Goal: Information Seeking & Learning: Learn about a topic

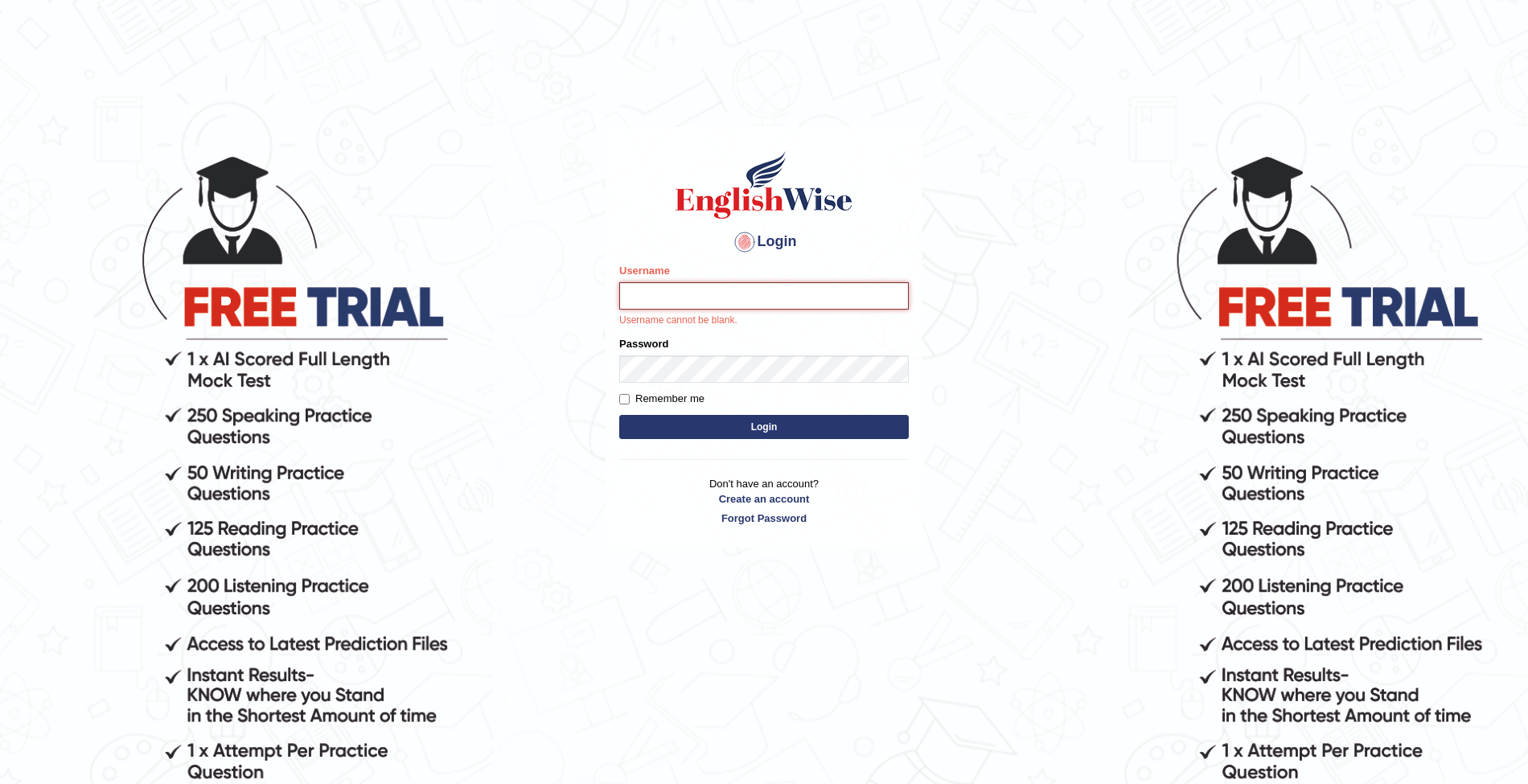
click at [654, 290] on input "Username" at bounding box center [764, 296] width 290 height 27
type input "Tshering_Phuntsho2025"
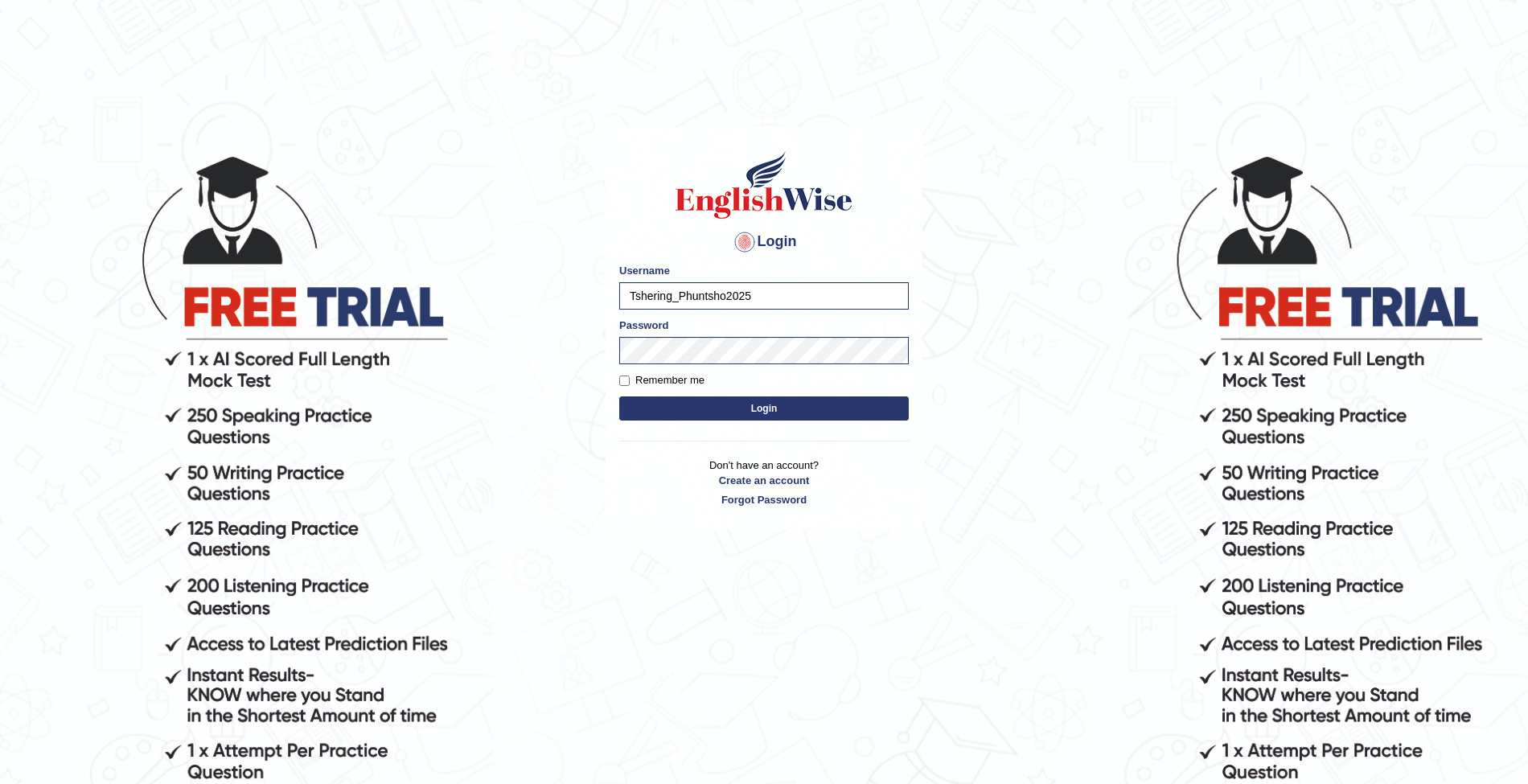
click at [756, 411] on button "Login" at bounding box center [764, 408] width 290 height 24
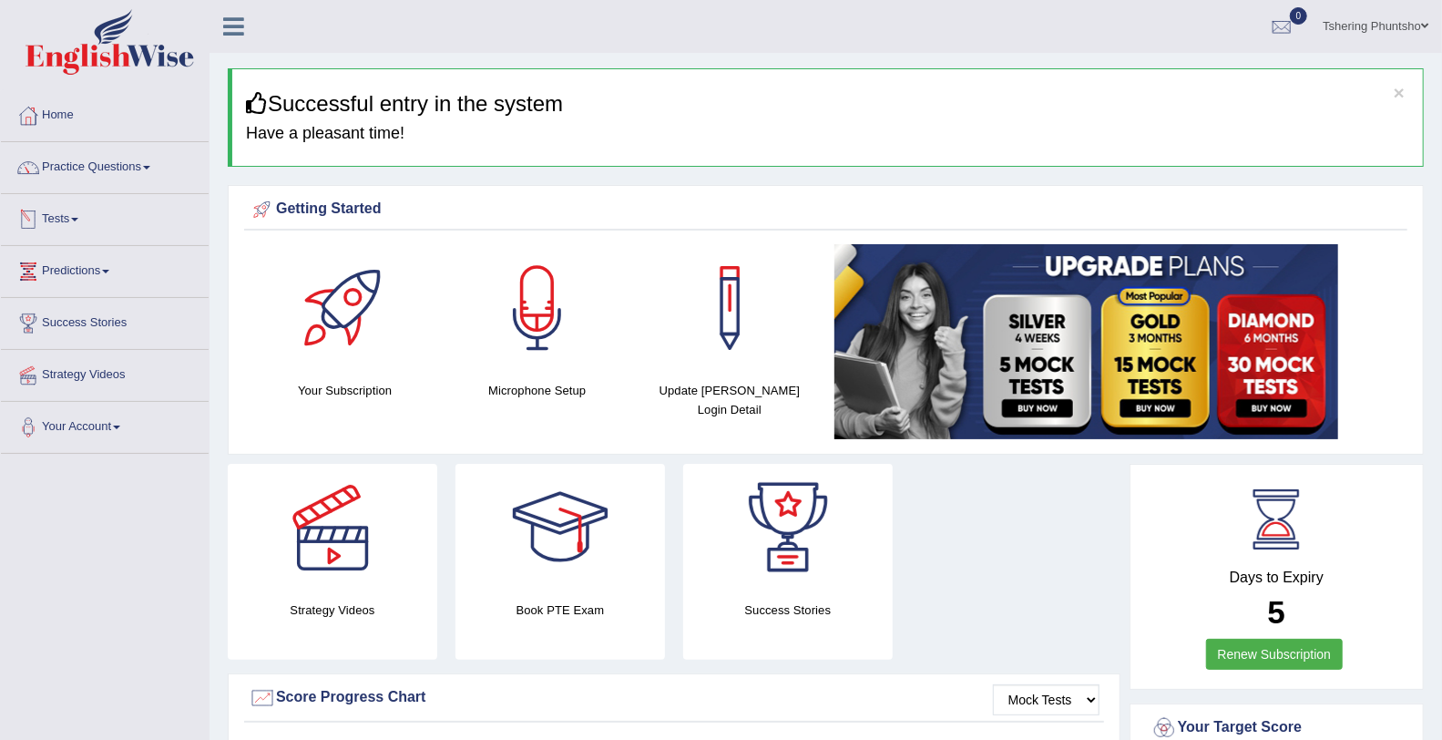
click at [72, 220] on link "Tests" at bounding box center [105, 217] width 208 height 46
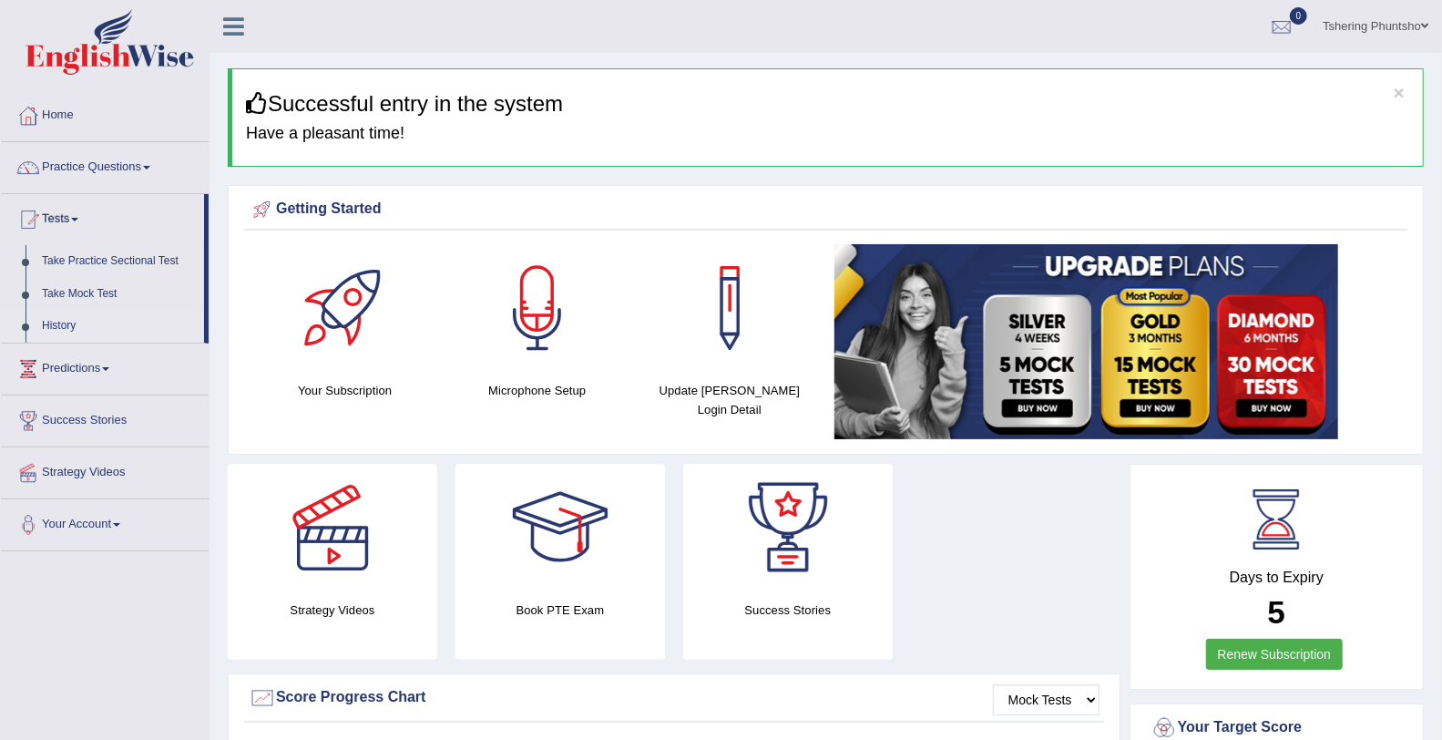
click at [47, 325] on link "History" at bounding box center [119, 326] width 170 height 33
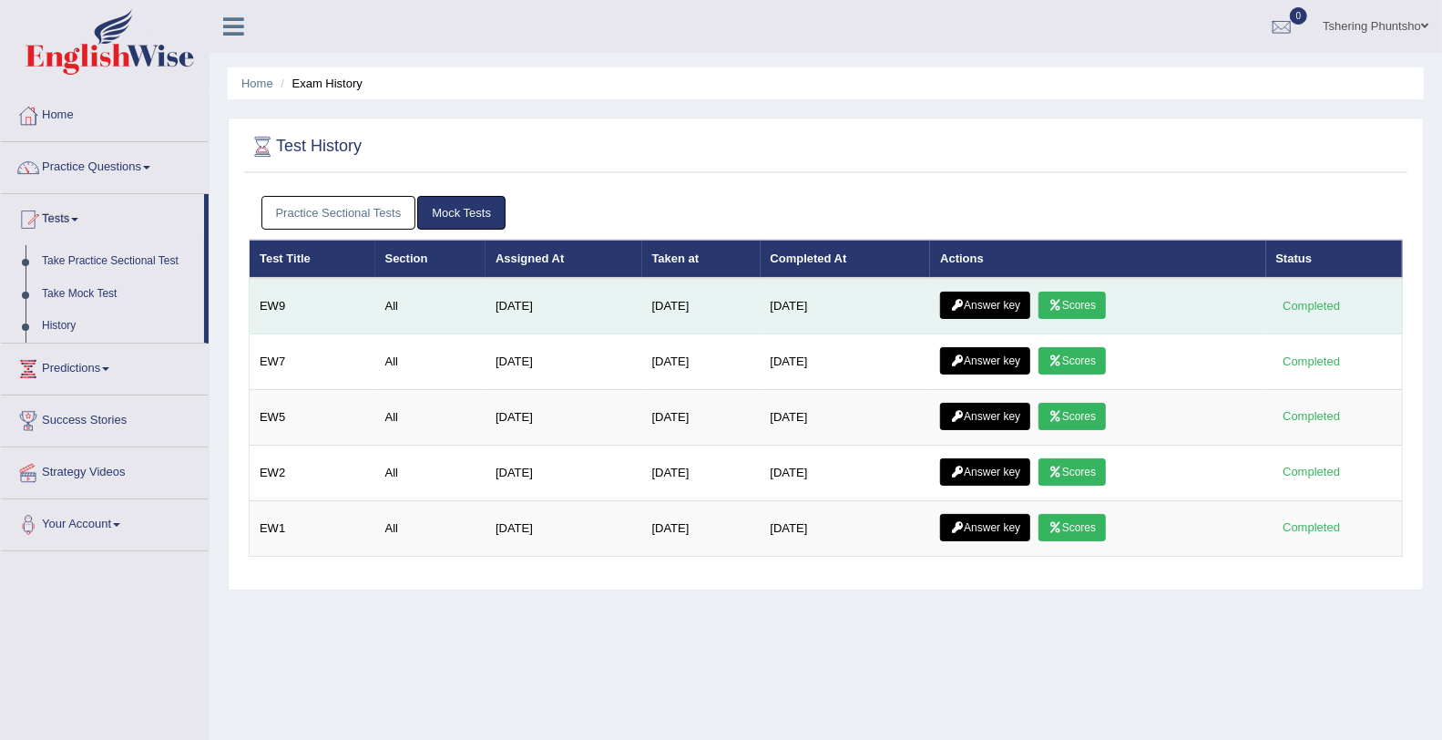
click at [1094, 301] on link "Scores" at bounding box center [1071, 304] width 67 height 27
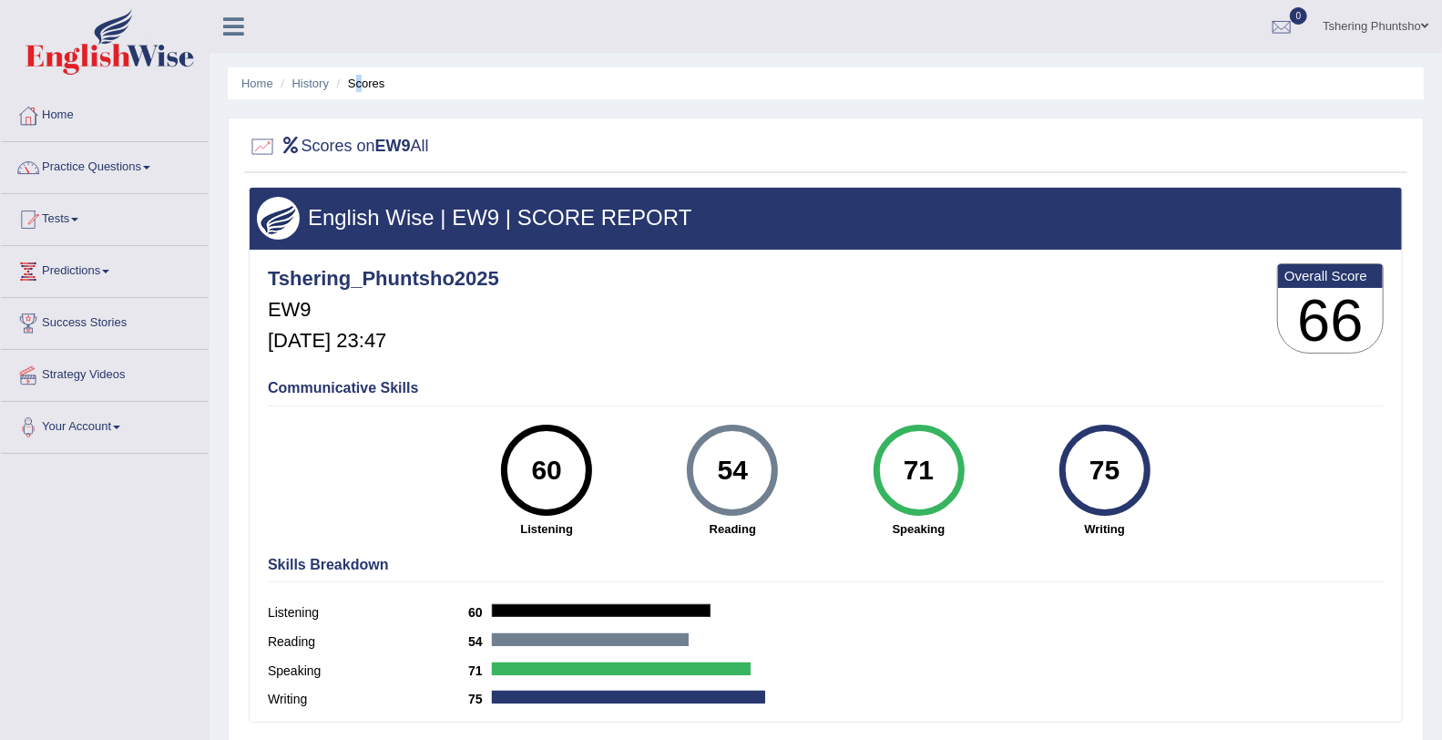
click at [358, 84] on li "Scores" at bounding box center [358, 83] width 53 height 17
click at [321, 85] on link "History" at bounding box center [310, 84] width 36 height 14
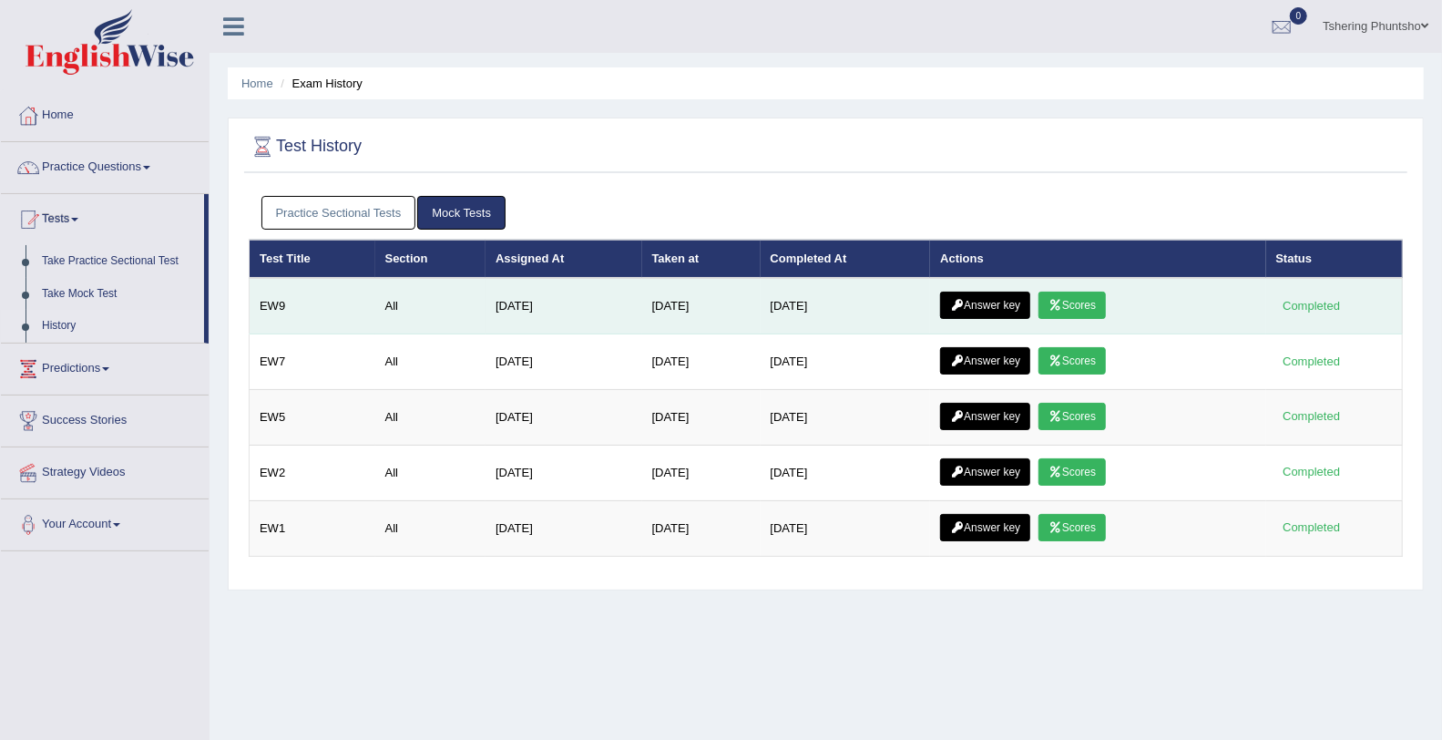
click at [999, 301] on link "Answer key" at bounding box center [985, 304] width 90 height 27
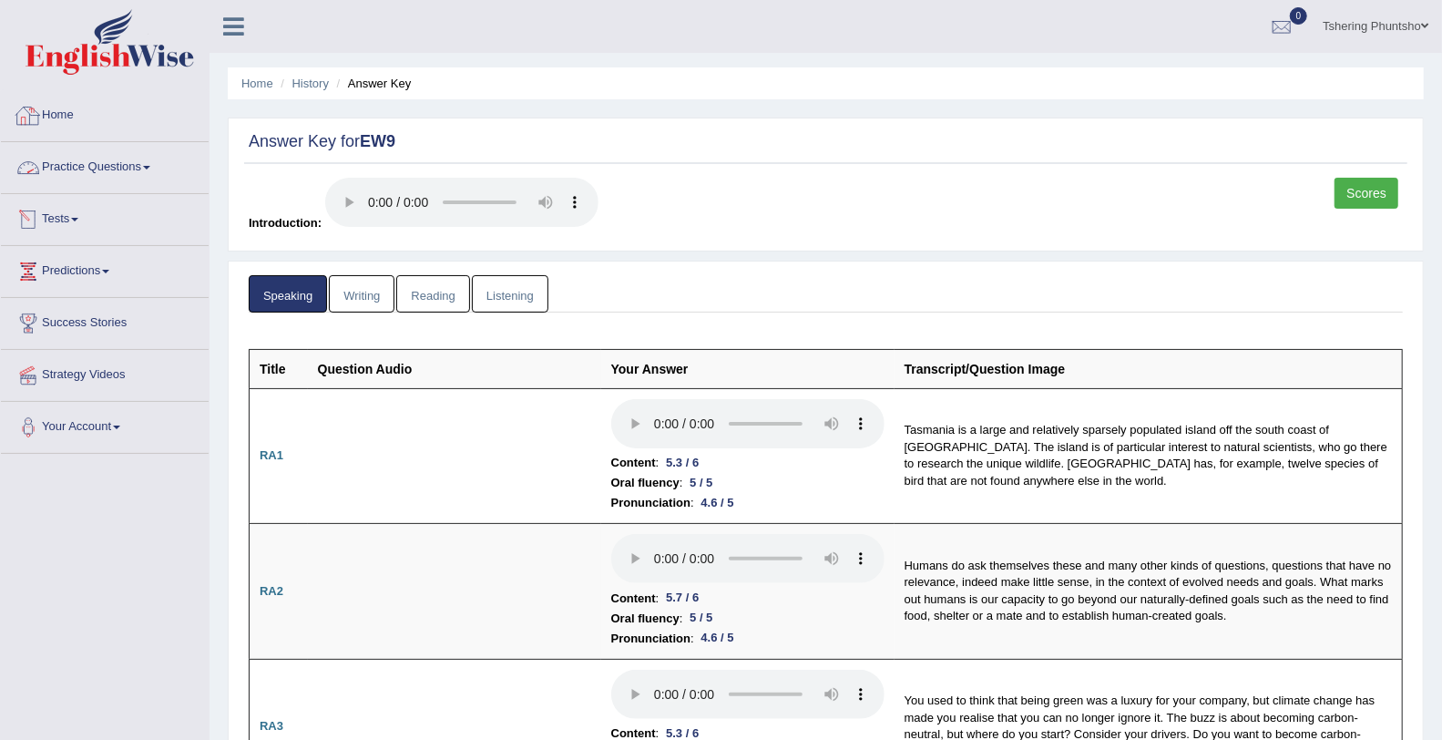
click at [52, 119] on link "Home" at bounding box center [105, 113] width 208 height 46
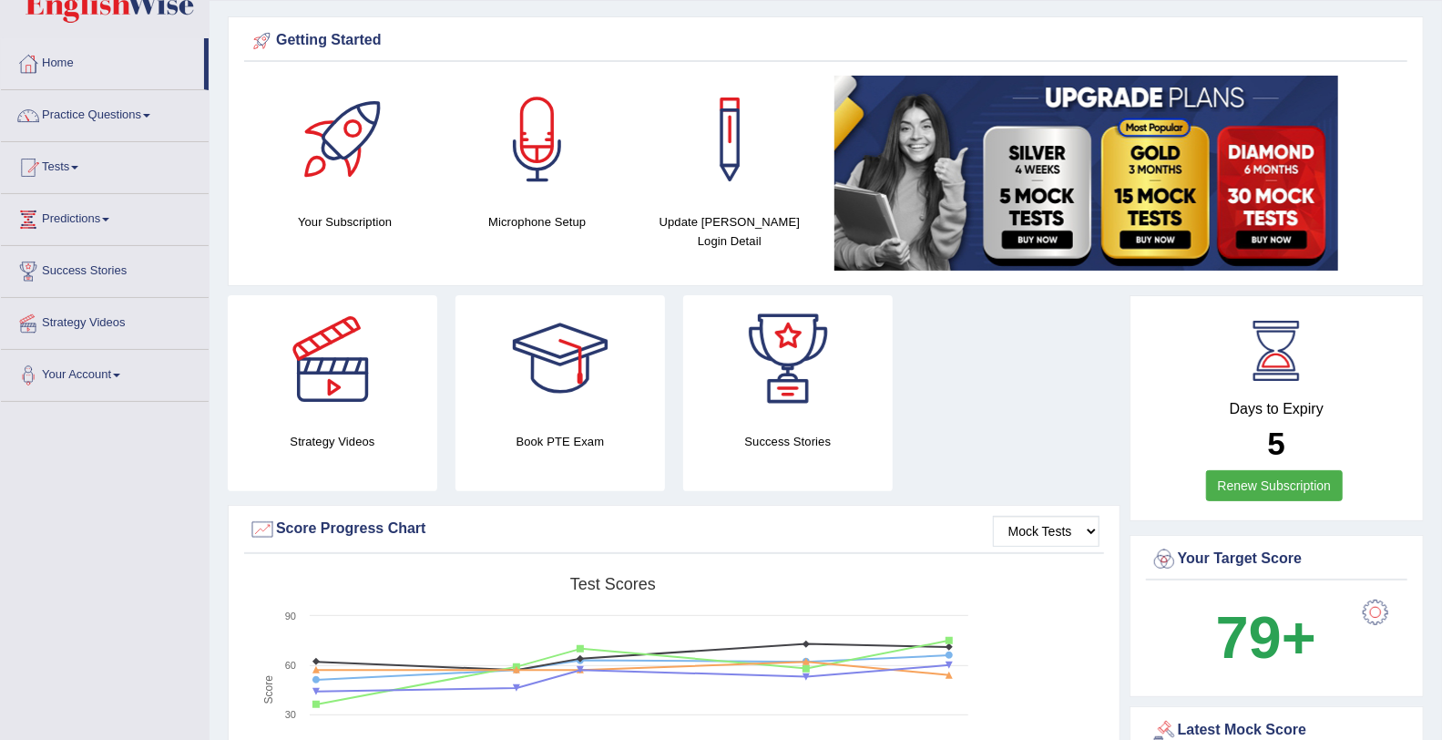
scroll to position [101, 0]
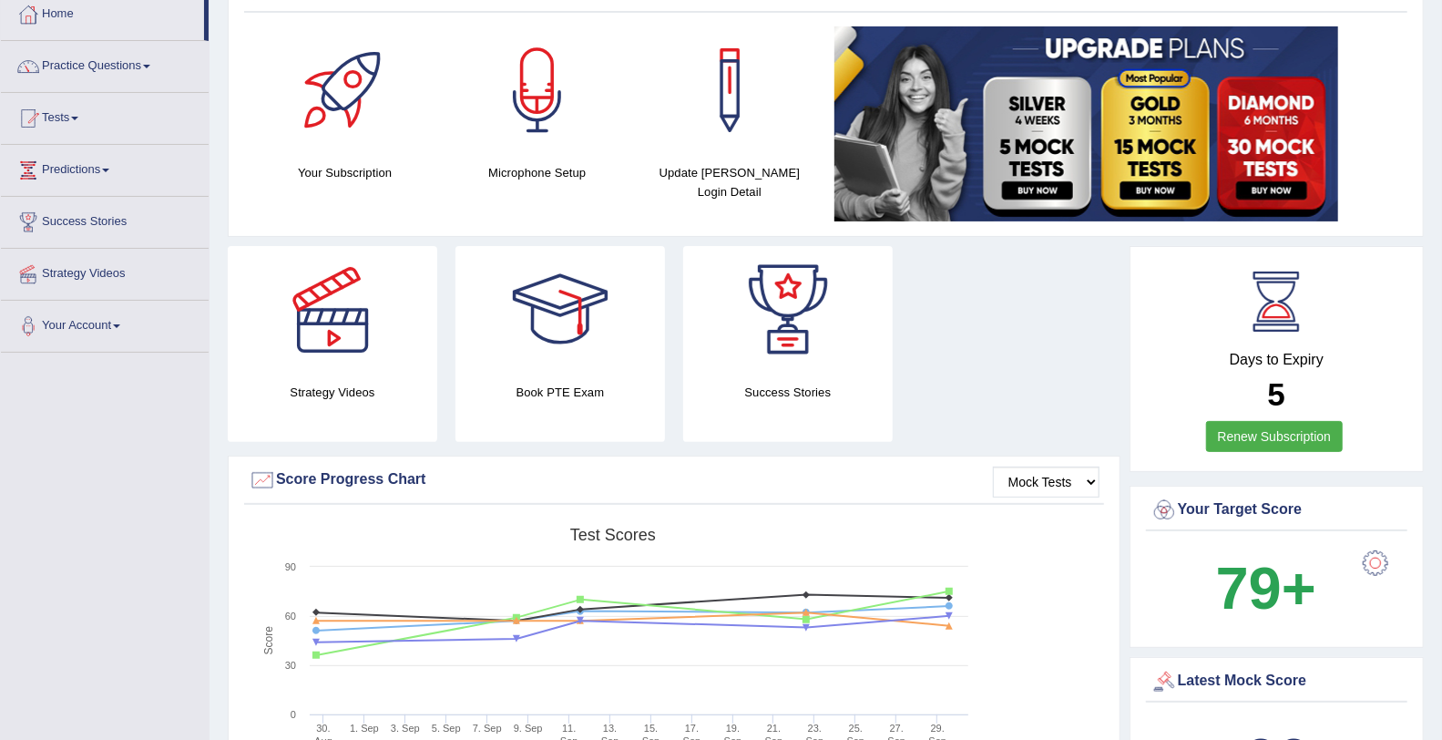
click at [411, 252] on link at bounding box center [332, 310] width 209 height 128
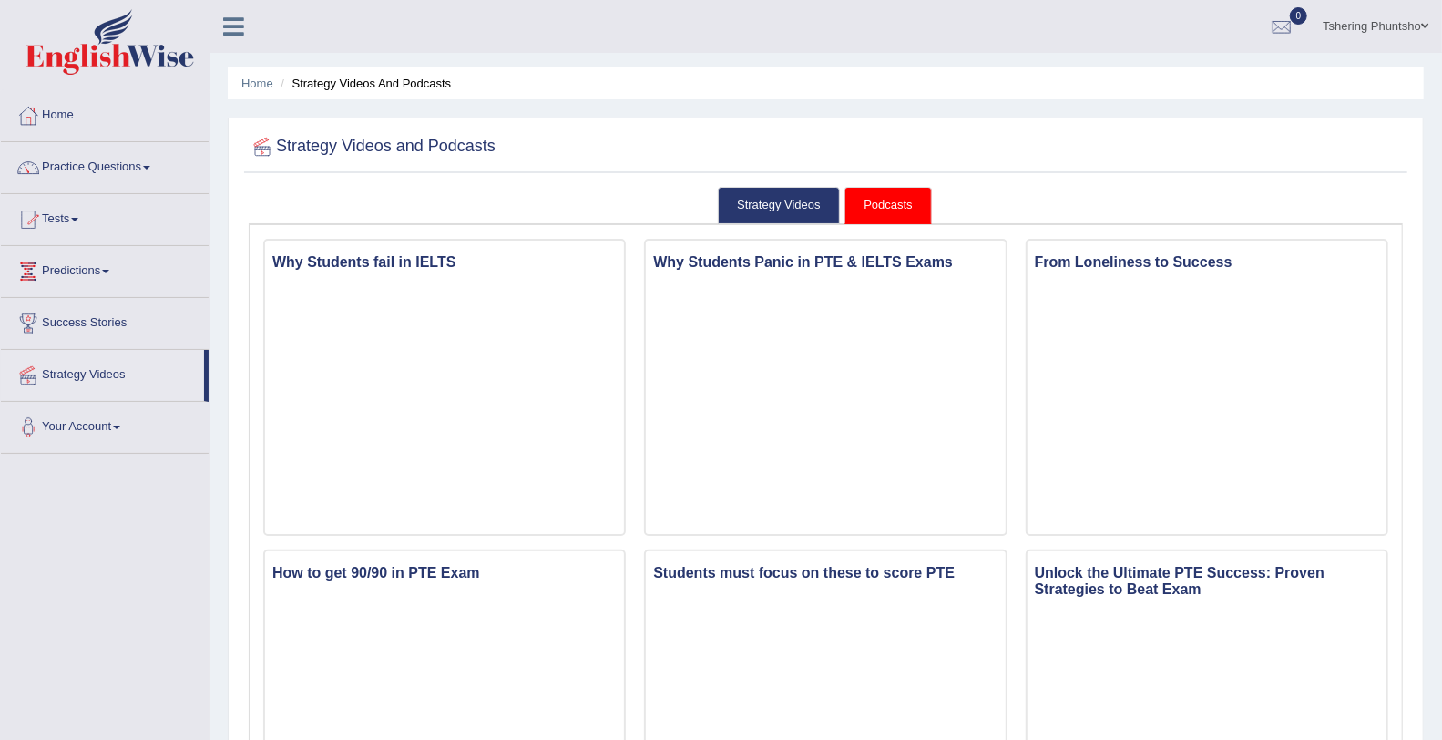
click at [70, 171] on link "Practice Questions" at bounding box center [105, 165] width 208 height 46
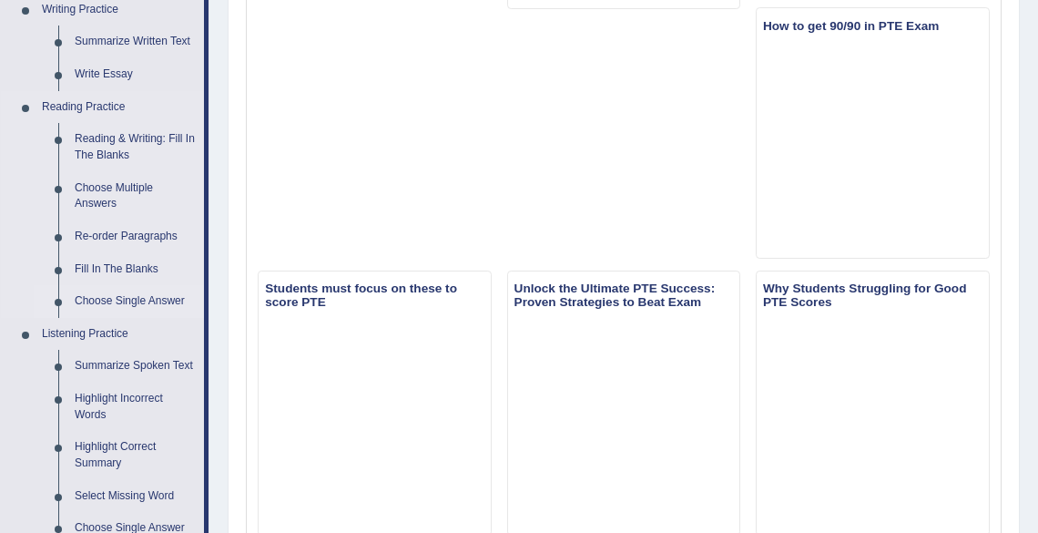
scroll to position [510, 0]
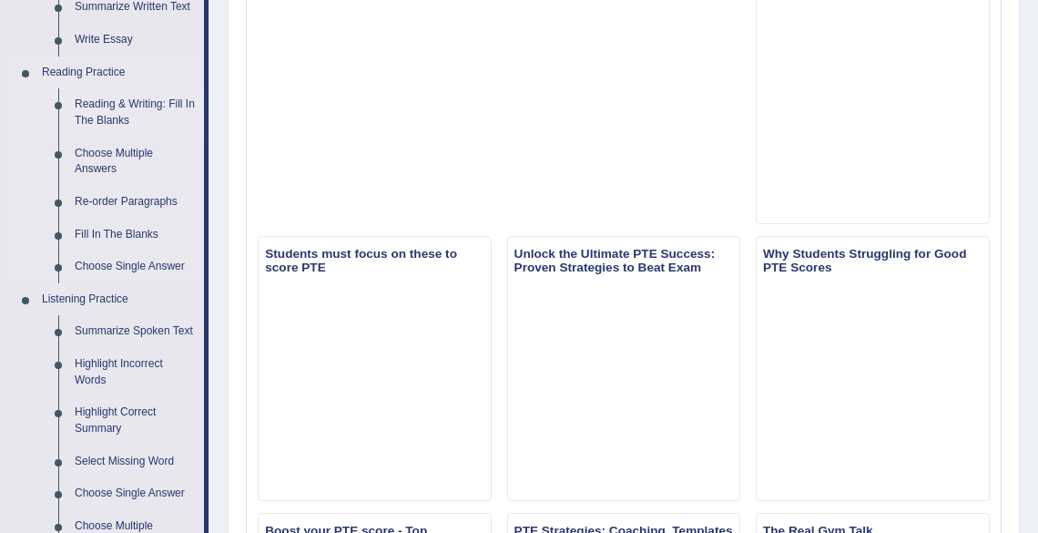
click at [121, 101] on link "Reading & Writing: Fill In The Blanks" at bounding box center [135, 112] width 138 height 48
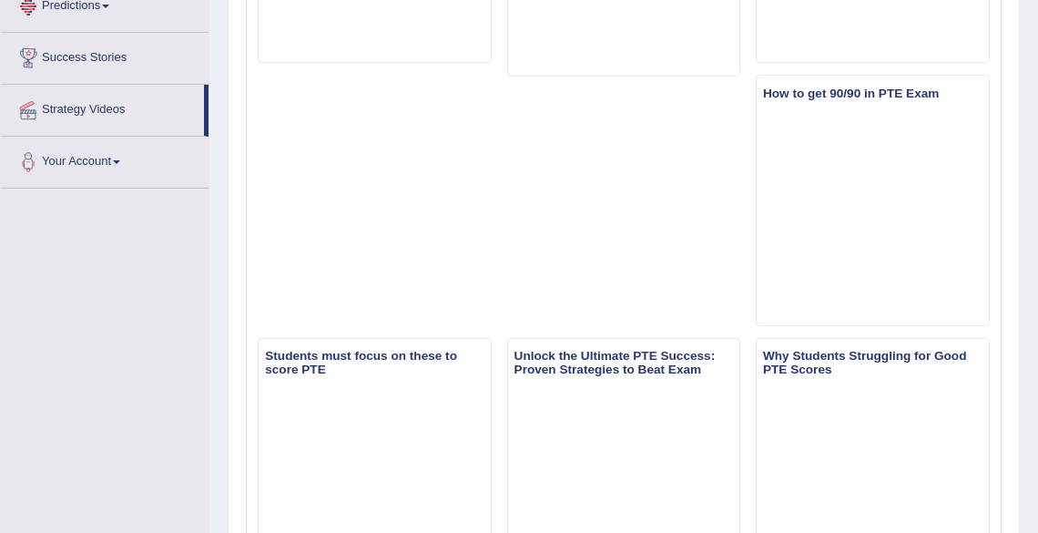
scroll to position [1195, 0]
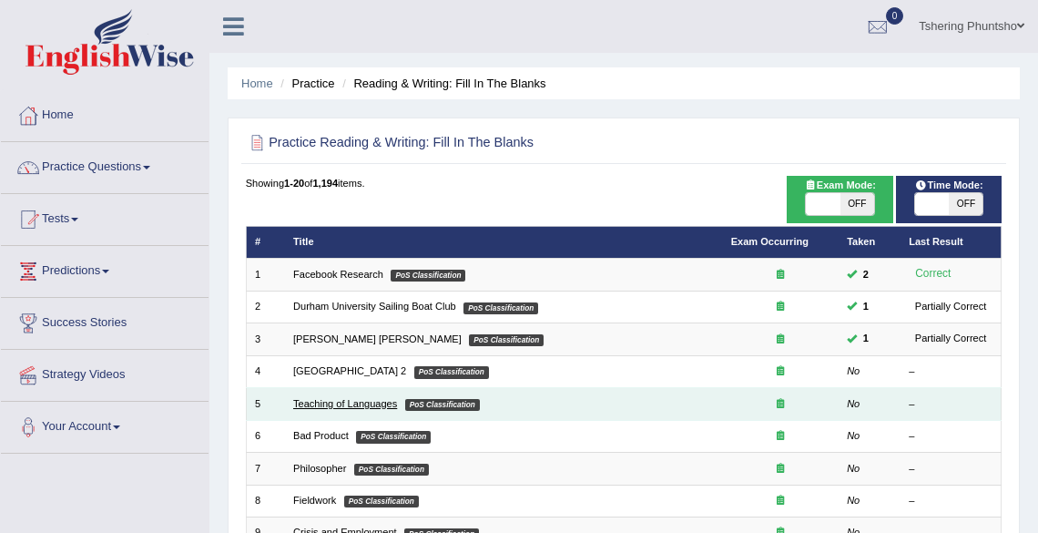
click at [366, 402] on link "Teaching of Languages" at bounding box center [345, 403] width 104 height 11
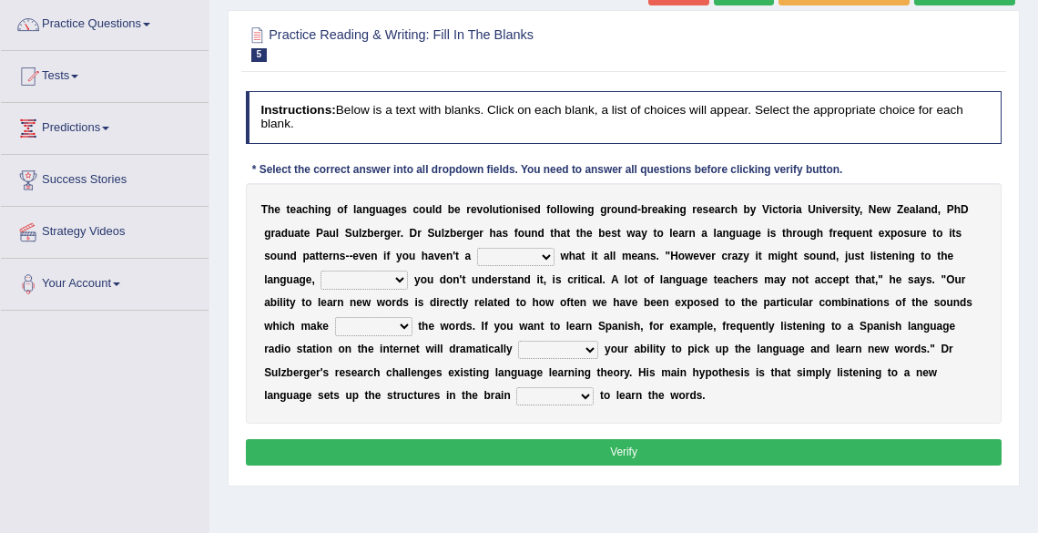
scroll to position [146, 0]
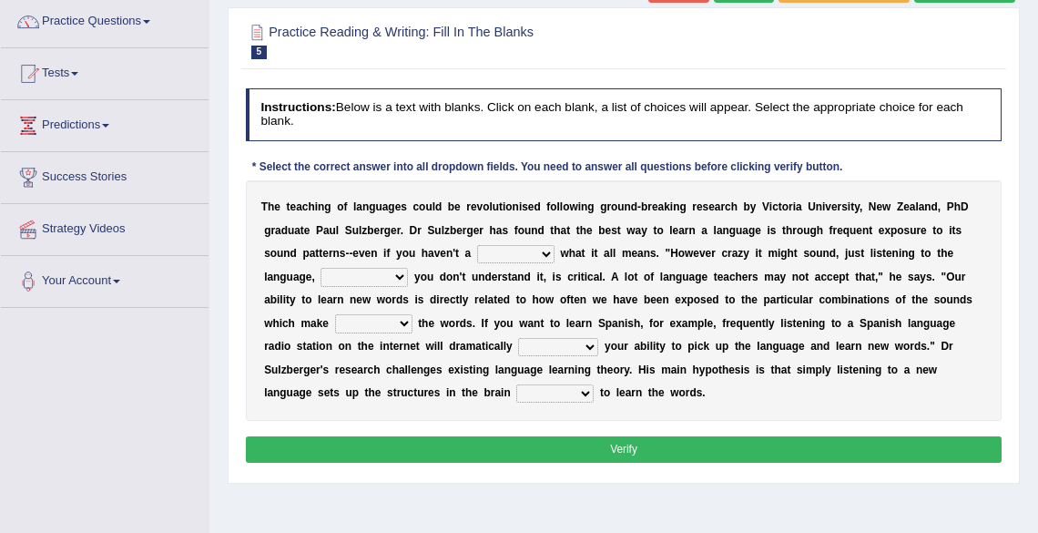
click at [523, 249] on select "dew claw clue due" at bounding box center [515, 254] width 77 height 18
select select "clue"
click at [477, 245] on select "dew claw clue due" at bounding box center [515, 254] width 77 height 18
click at [392, 281] on select "but also all together even though if so" at bounding box center [364, 277] width 87 height 18
select select "even though"
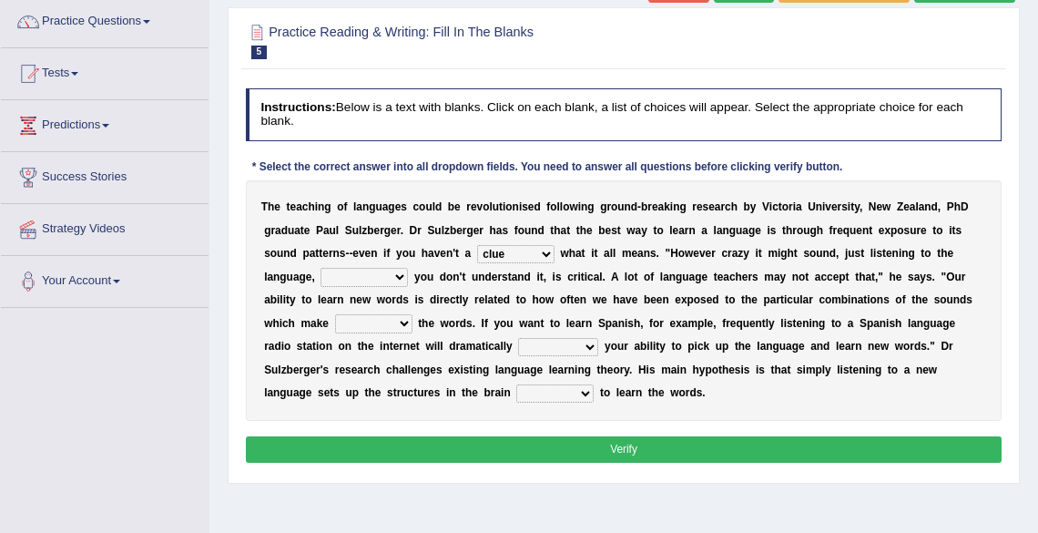
click at [321, 269] on select "but also all together even though if so" at bounding box center [364, 277] width 87 height 18
click at [402, 315] on select "down up of on" at bounding box center [373, 323] width 77 height 18
select select "up"
click at [335, 315] on select "down up of on" at bounding box center [373, 323] width 77 height 18
click at [585, 337] on div "T h e t e a c h i n g o f l a n g u a g e s c o u l d b e r e v o l u t i o n i…" at bounding box center [624, 300] width 757 height 240
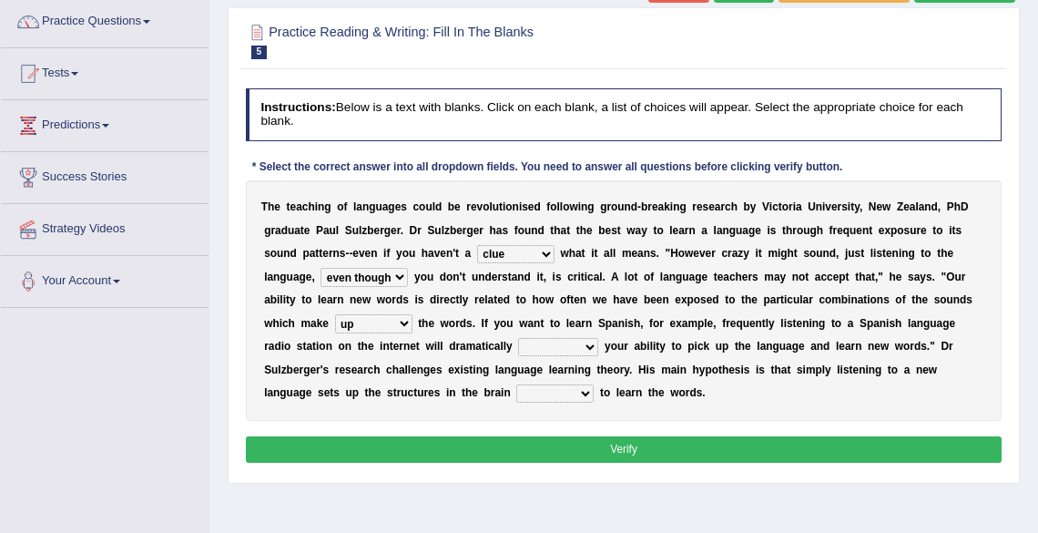
click at [570, 338] on select "evaluate exaggerate describe boost" at bounding box center [558, 347] width 80 height 18
select select "describe"
click at [518, 338] on select "evaluate exaggerate describe boost" at bounding box center [558, 347] width 80 height 18
click at [585, 392] on select "requiring required directed to require" at bounding box center [554, 393] width 77 height 18
select select "requiring"
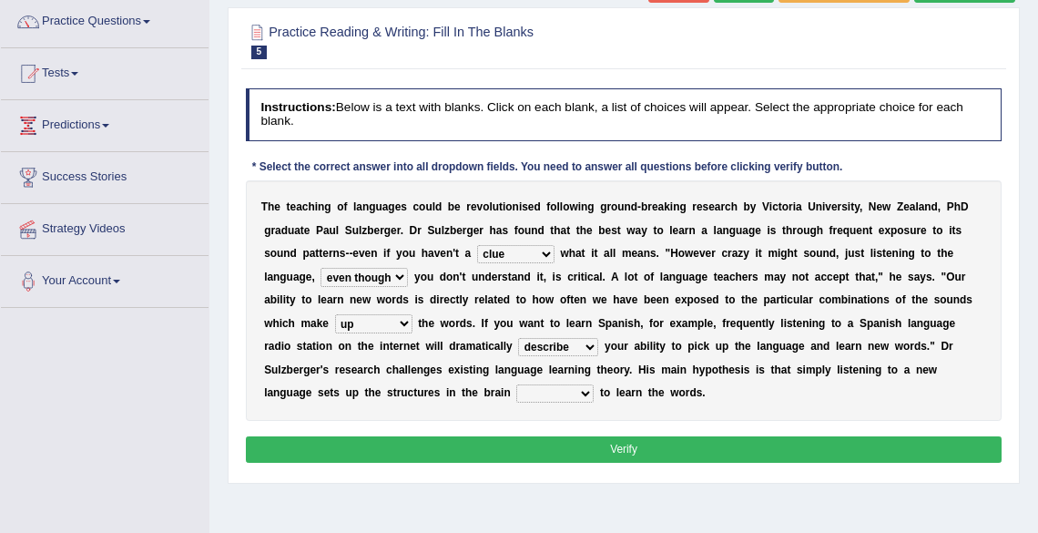
click at [516, 384] on select "requiring required directed to require" at bounding box center [554, 393] width 77 height 18
click at [682, 488] on div "Home Practice Reading & Writing: Fill In The Blanks Teaching of Languages « Pre…" at bounding box center [623, 309] width 829 height 911
click at [603, 446] on button "Verify" at bounding box center [624, 449] width 757 height 26
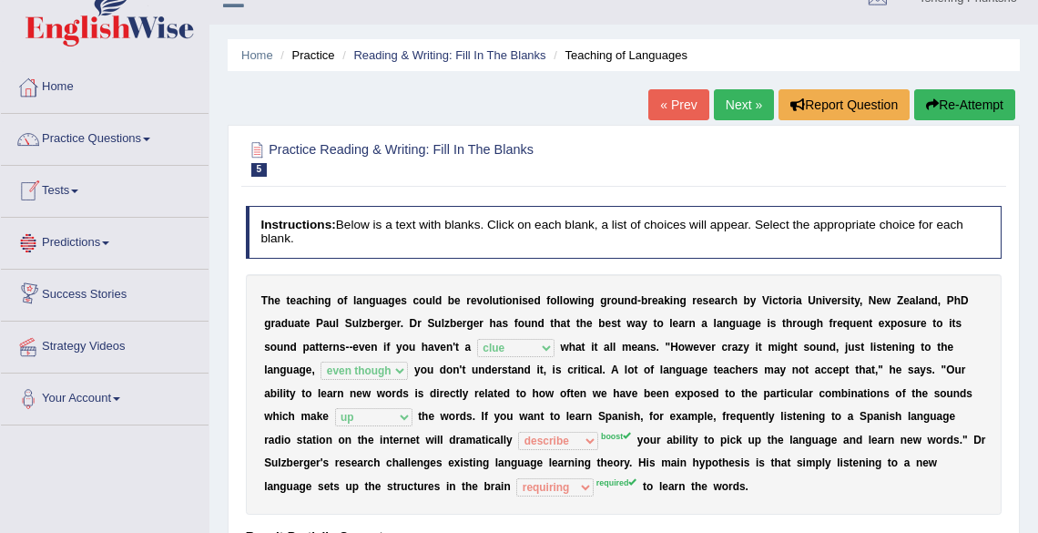
scroll to position [0, 0]
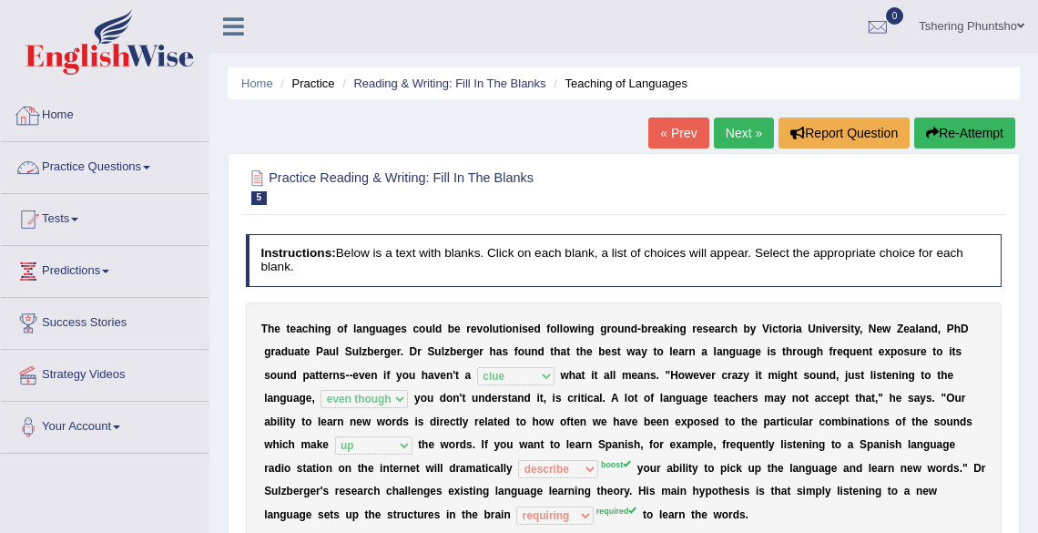
click at [85, 166] on link "Practice Questions" at bounding box center [105, 165] width 208 height 46
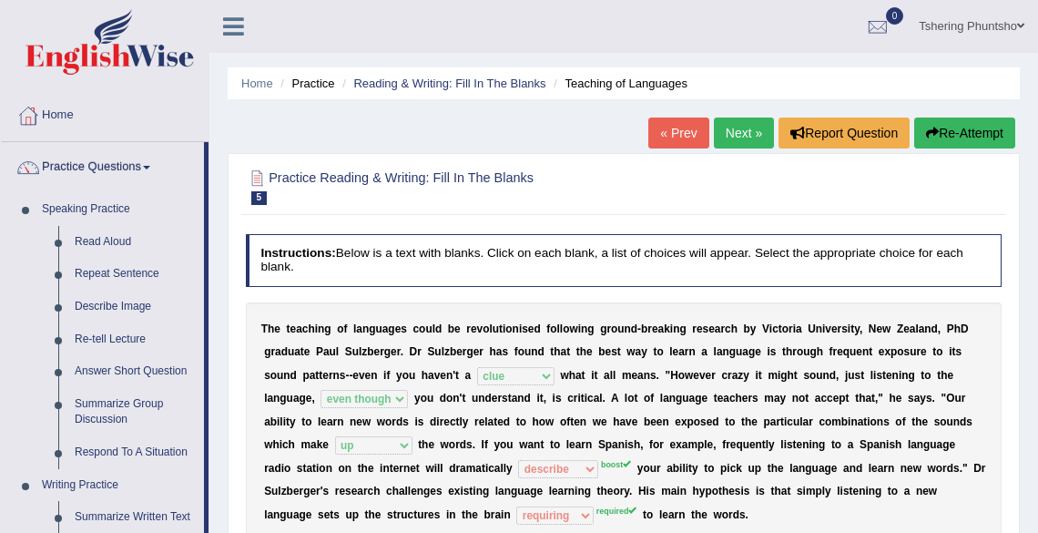
click at [728, 135] on link "Next »" at bounding box center [744, 132] width 60 height 31
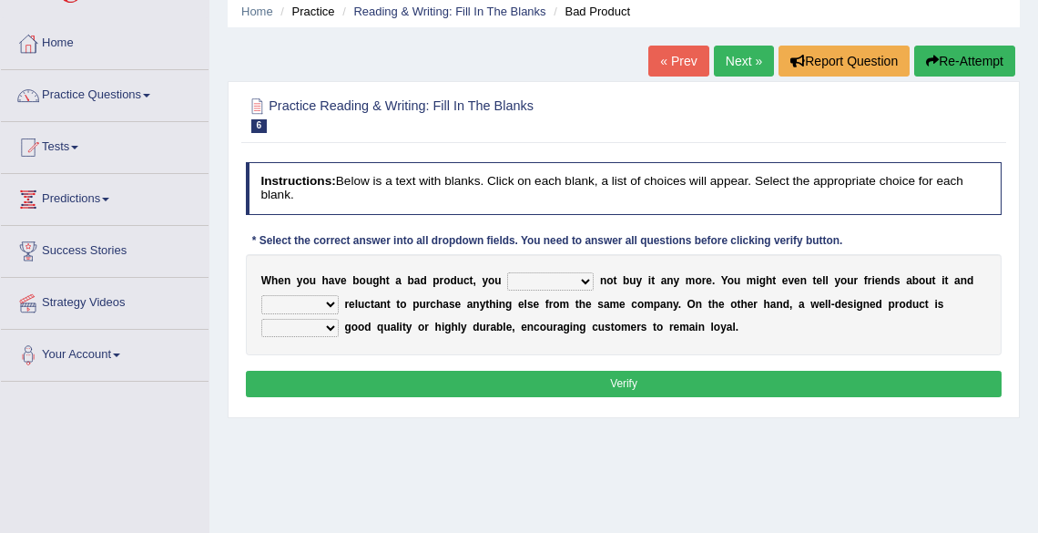
scroll to position [73, 0]
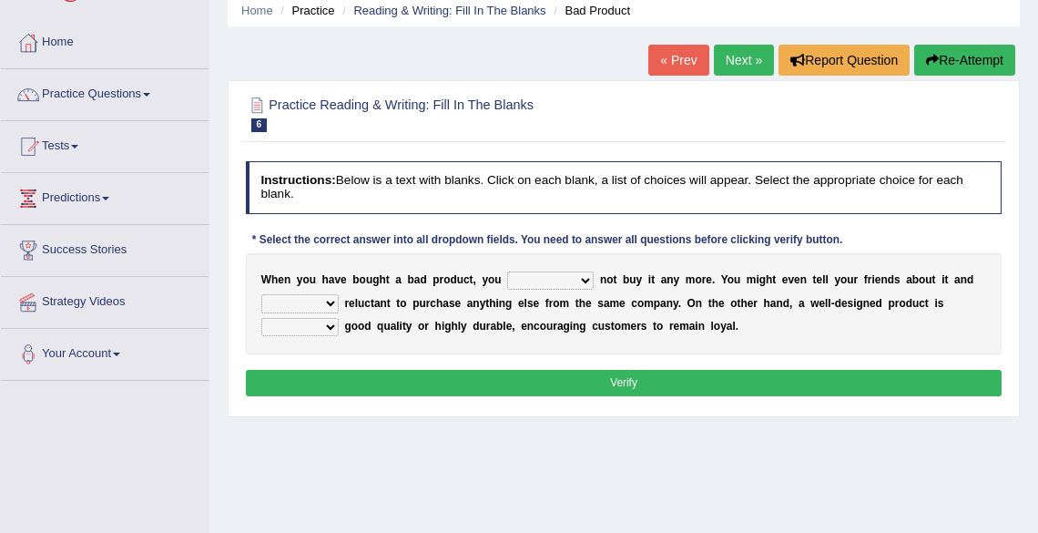
click at [582, 282] on select "would have should have should" at bounding box center [550, 280] width 87 height 18
select select "would"
click at [507, 271] on select "would have should have should" at bounding box center [550, 280] width 87 height 18
click at [330, 306] on select "is are be being" at bounding box center [299, 303] width 77 height 18
select select "be"
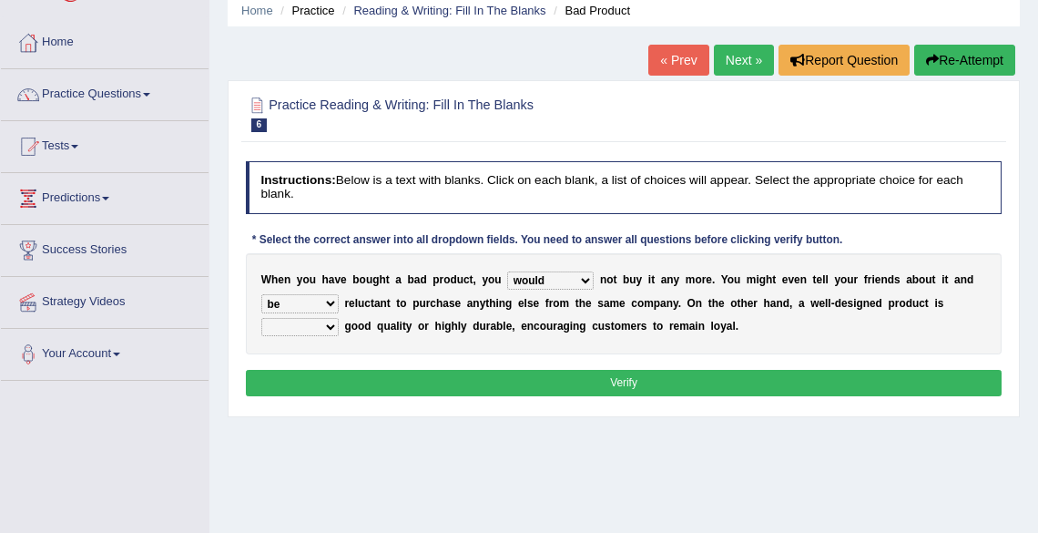
click at [261, 295] on select "is are be being" at bounding box center [299, 303] width 77 height 18
click at [331, 325] on select "both also neither either" at bounding box center [299, 327] width 77 height 18
select select "both"
click at [261, 318] on select "both also neither either" at bounding box center [299, 327] width 77 height 18
click at [594, 386] on button "Verify" at bounding box center [624, 383] width 757 height 26
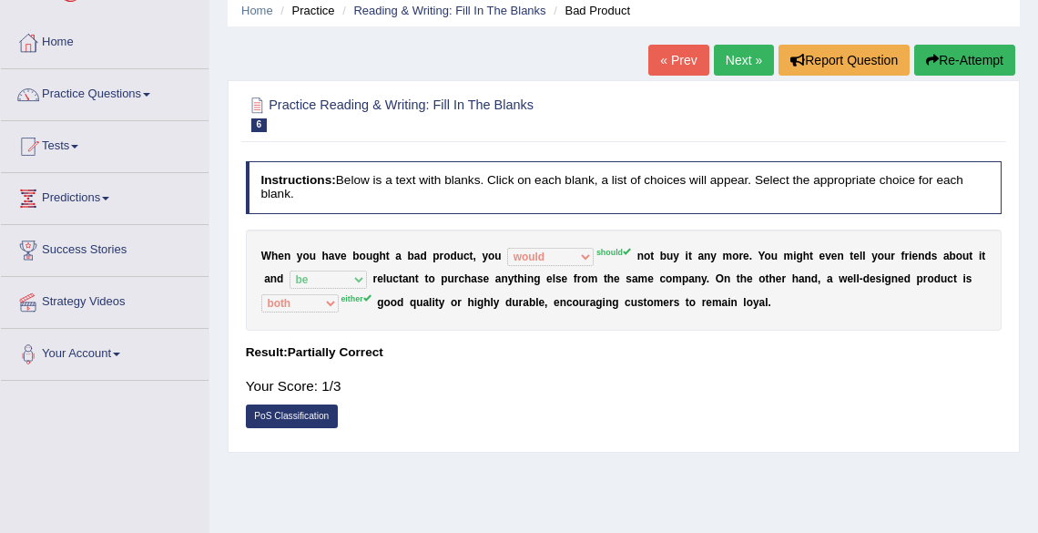
click at [734, 57] on link "Next »" at bounding box center [744, 60] width 60 height 31
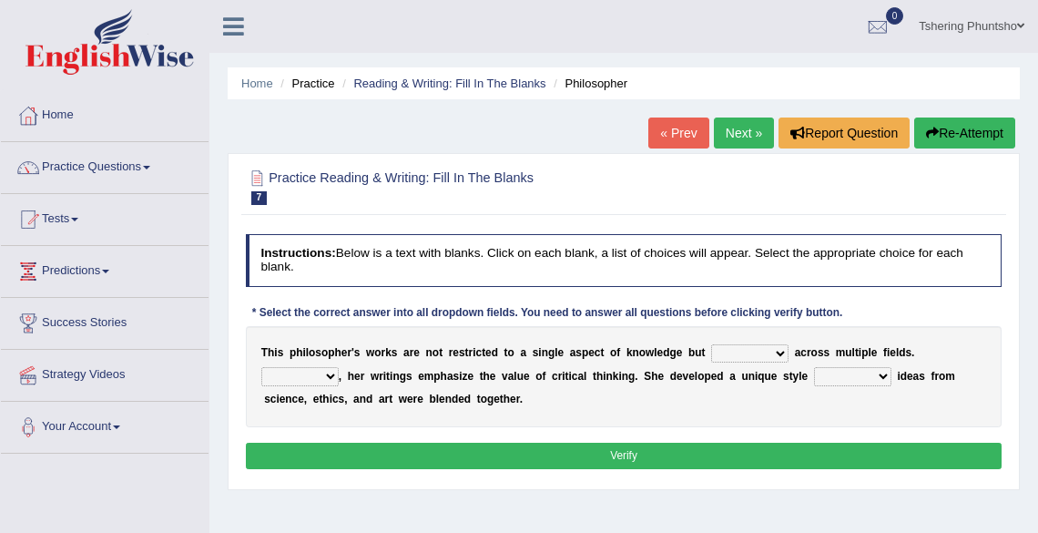
click at [781, 355] on select "constrain contain assemble extend" at bounding box center [749, 353] width 77 height 18
select select "extend"
click at [711, 344] on select "constrain contain assemble extend" at bounding box center [749, 353] width 77 height 18
click at [330, 377] on select "Rather So Moreover Likely" at bounding box center [299, 376] width 77 height 18
select select "Moreover"
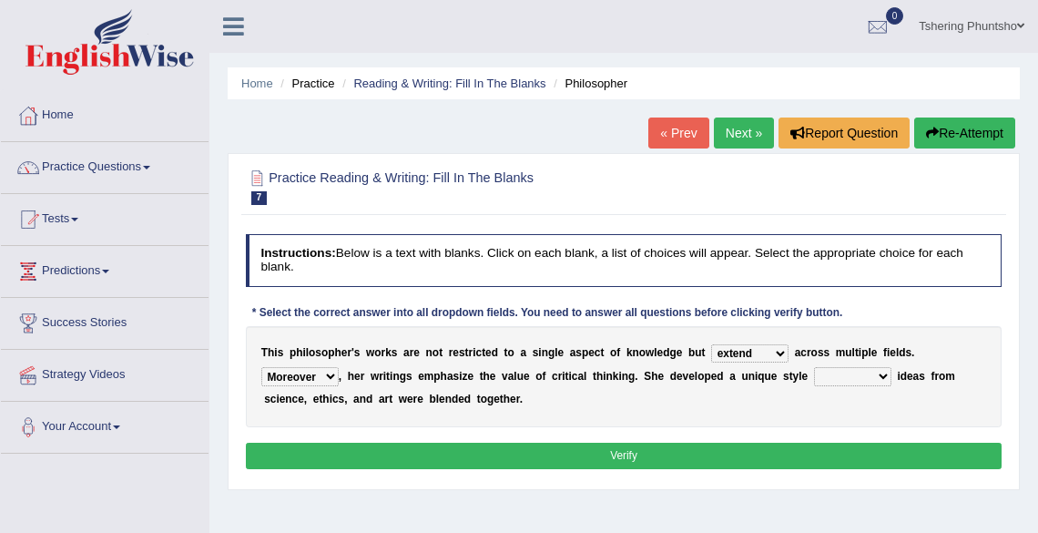
click at [261, 368] on select "Rather So Moreover Likely" at bounding box center [299, 376] width 77 height 18
click at [881, 377] on select "in that that which in which" at bounding box center [852, 376] width 77 height 18
select select "in which"
click at [814, 368] on select "in that that which in which" at bounding box center [852, 376] width 77 height 18
click at [626, 453] on button "Verify" at bounding box center [624, 456] width 757 height 26
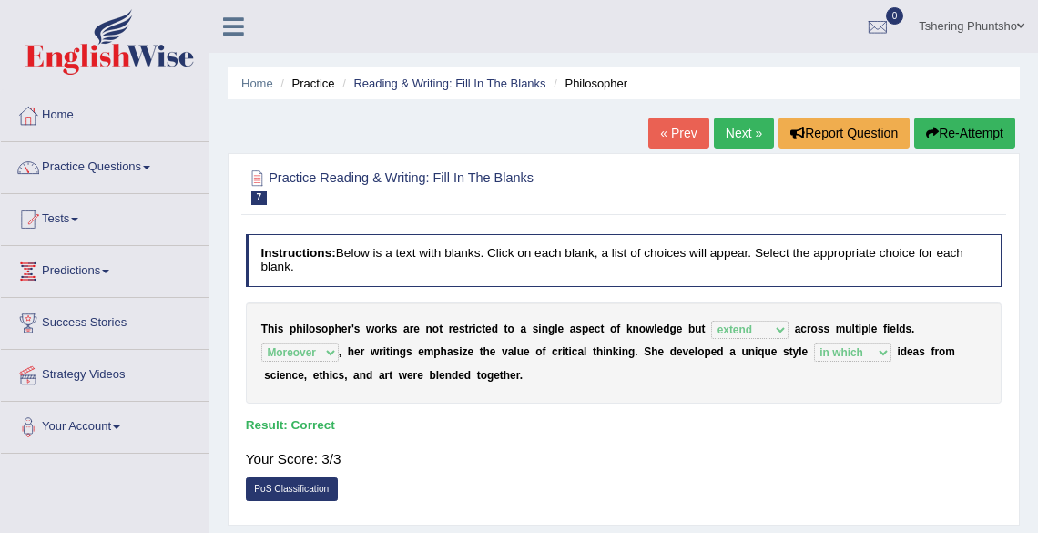
click at [730, 139] on link "Next »" at bounding box center [744, 132] width 60 height 31
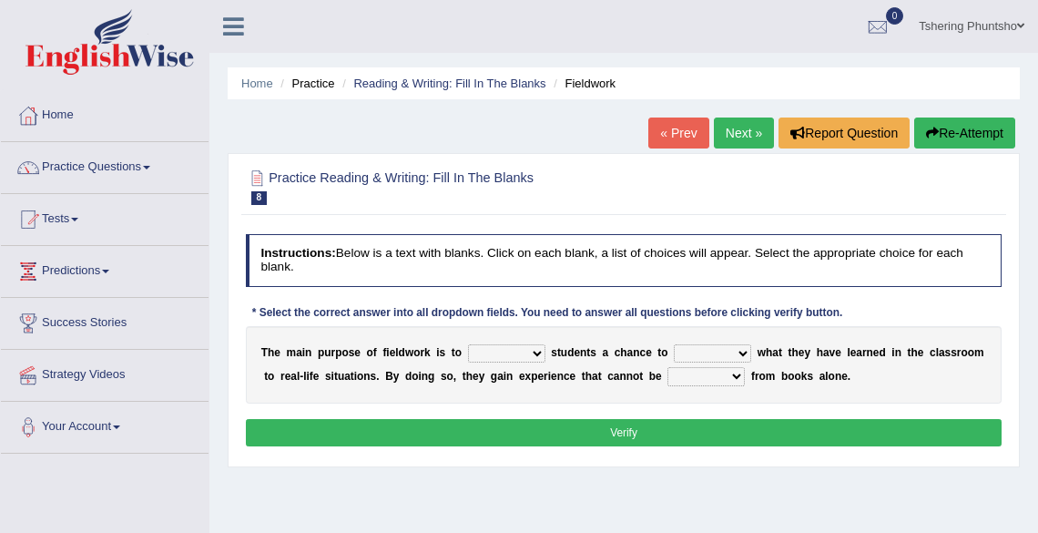
click at [669, 134] on link "« Prev" at bounding box center [678, 132] width 60 height 31
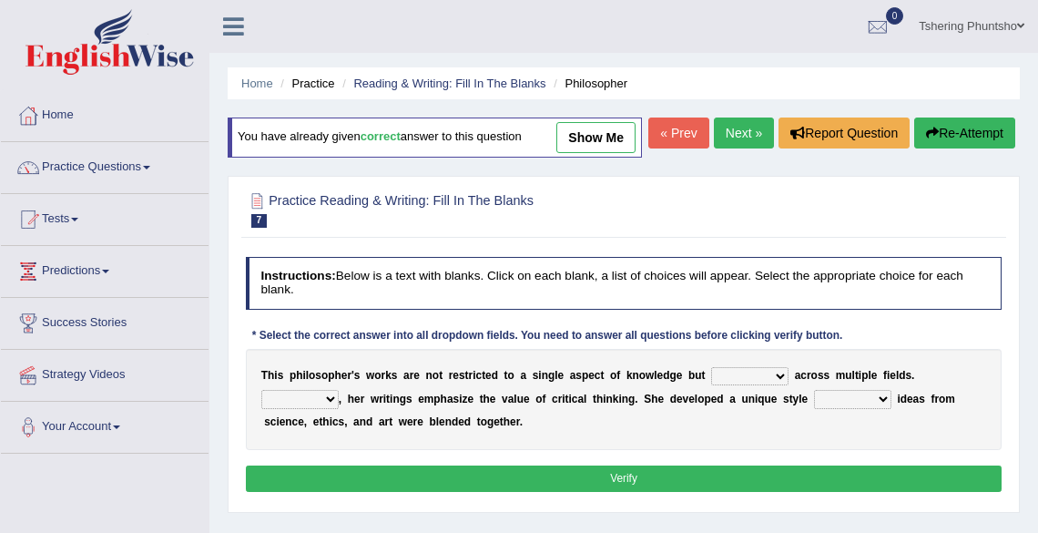
click at [781, 385] on select "constrain contain assemble extend" at bounding box center [749, 376] width 77 height 18
select select "extend"
click at [711, 385] on select "constrain contain assemble extend" at bounding box center [749, 376] width 77 height 18
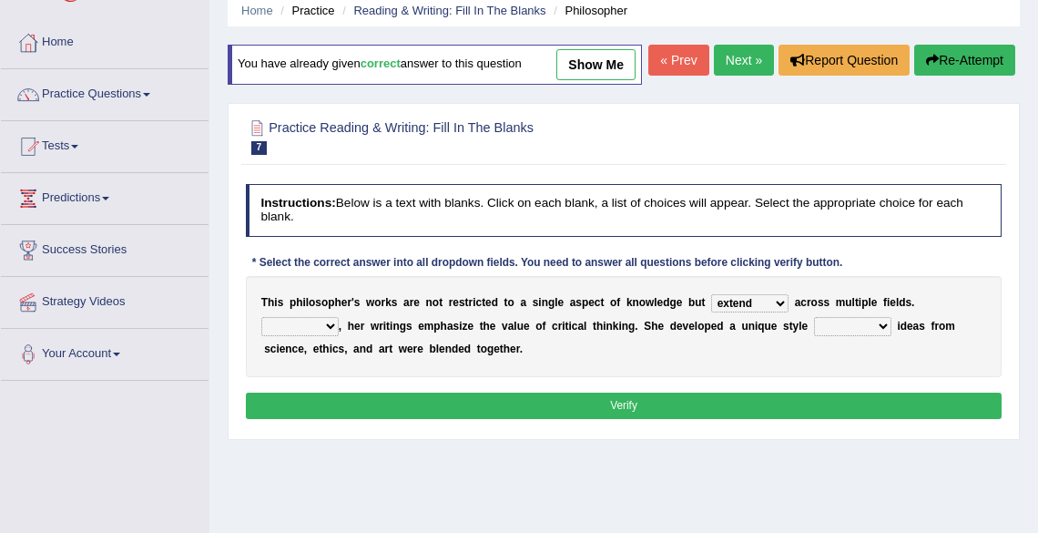
click at [332, 335] on select "Rather So Moreover Likely" at bounding box center [299, 326] width 77 height 18
select select "Moreover"
click at [261, 335] on select "Rather So Moreover Likely" at bounding box center [299, 326] width 77 height 18
click at [879, 335] on select "in that that which in which" at bounding box center [852, 326] width 77 height 18
select select "in which"
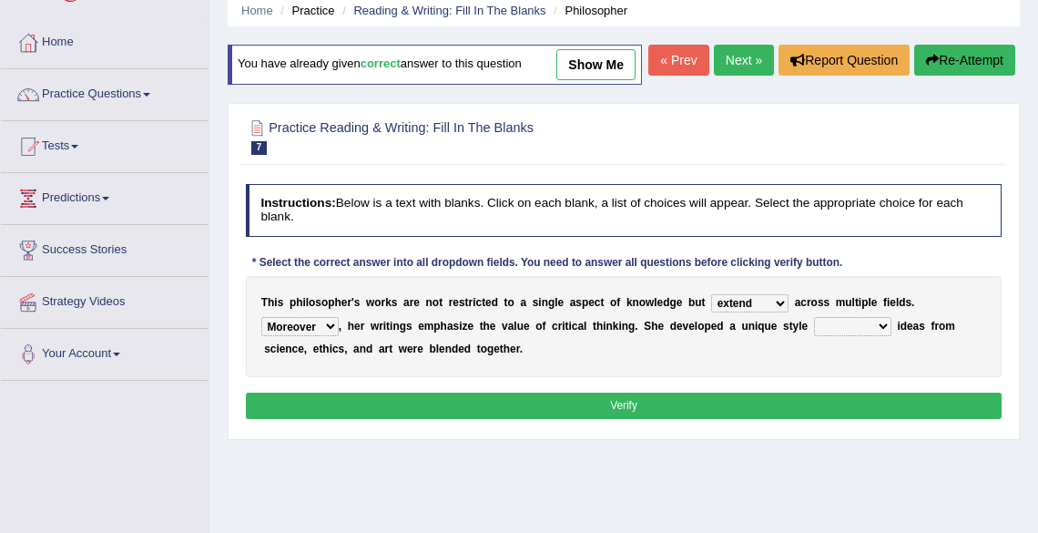
click at [814, 335] on select "in that that which in which" at bounding box center [852, 326] width 77 height 18
click at [614, 419] on button "Verify" at bounding box center [624, 406] width 757 height 26
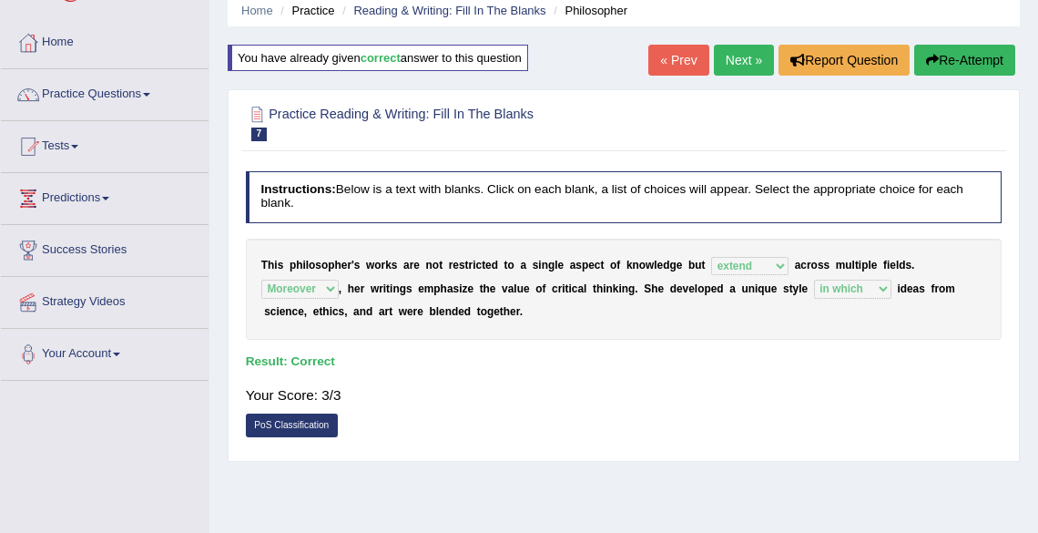
click at [732, 58] on link "Next »" at bounding box center [744, 60] width 60 height 31
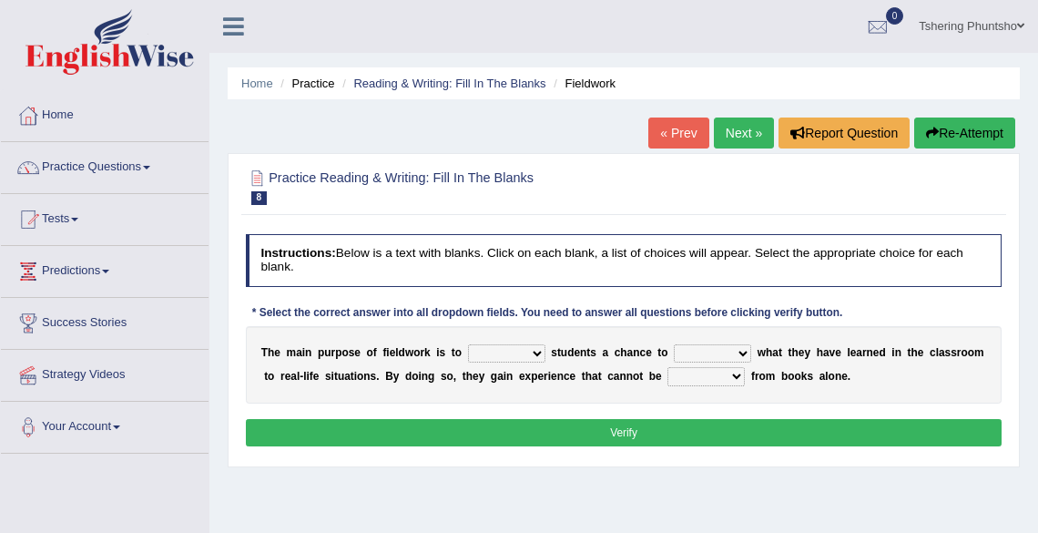
click at [536, 350] on select "resemble stow rave offer" at bounding box center [506, 353] width 77 height 18
select select "offer"
click at [468, 344] on select "resemble stow rave offer" at bounding box center [506, 353] width 77 height 18
click at [742, 352] on select "compare align apply dismount" at bounding box center [712, 353] width 77 height 18
select select "apply"
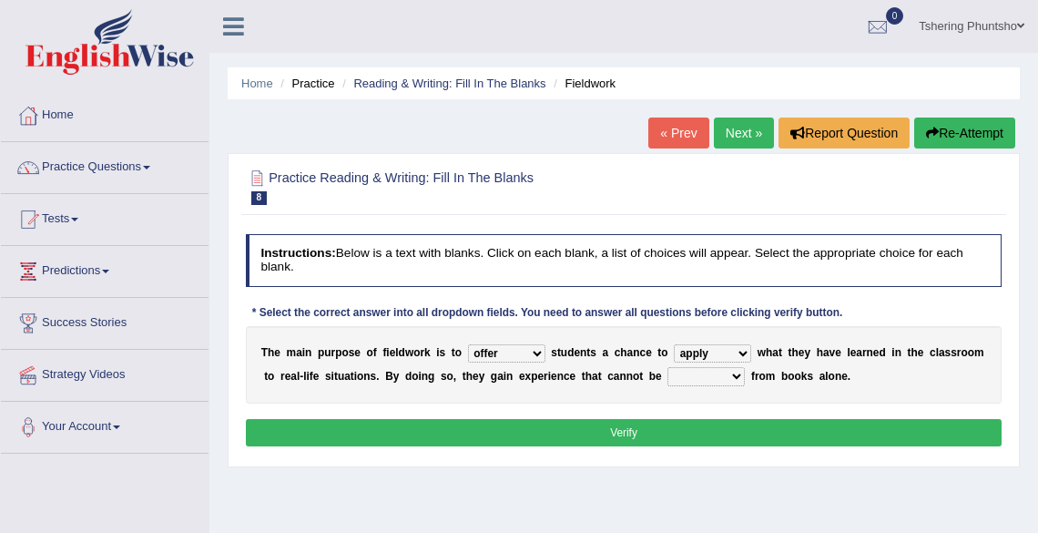
click at [674, 344] on select "compare align apply dismount" at bounding box center [712, 353] width 77 height 18
click at [537, 356] on select "resemble stow rave offer" at bounding box center [506, 353] width 77 height 18
click at [569, 411] on div "Instructions: Below is a text with blanks. Click on each blank, a list of choic…" at bounding box center [623, 342] width 764 height 231
click at [736, 379] on select "originated prepared obtained touted" at bounding box center [706, 376] width 77 height 18
select select "obtained"
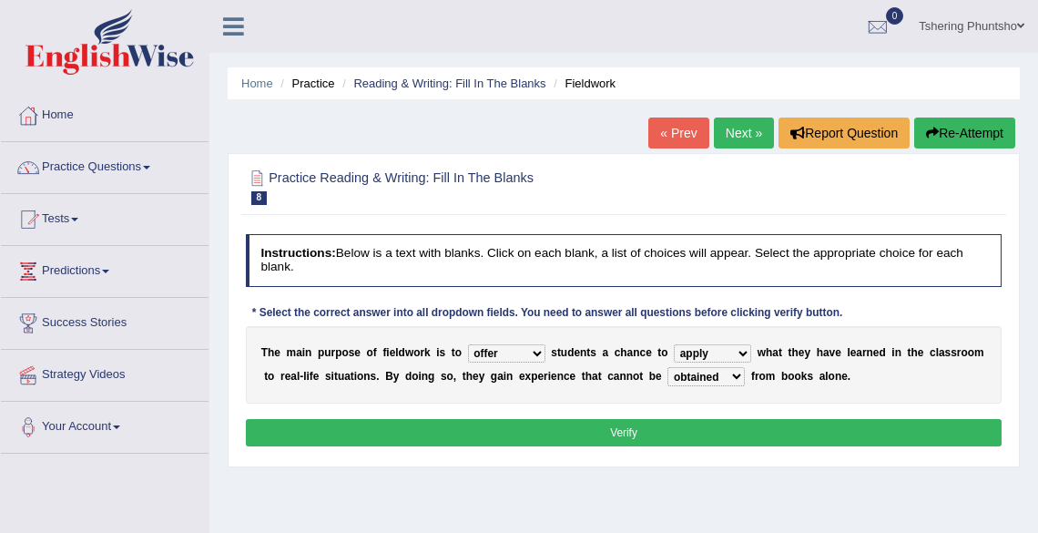
click at [668, 368] on select "originated prepared obtained touted" at bounding box center [706, 376] width 77 height 18
click at [632, 434] on button "Verify" at bounding box center [624, 432] width 757 height 26
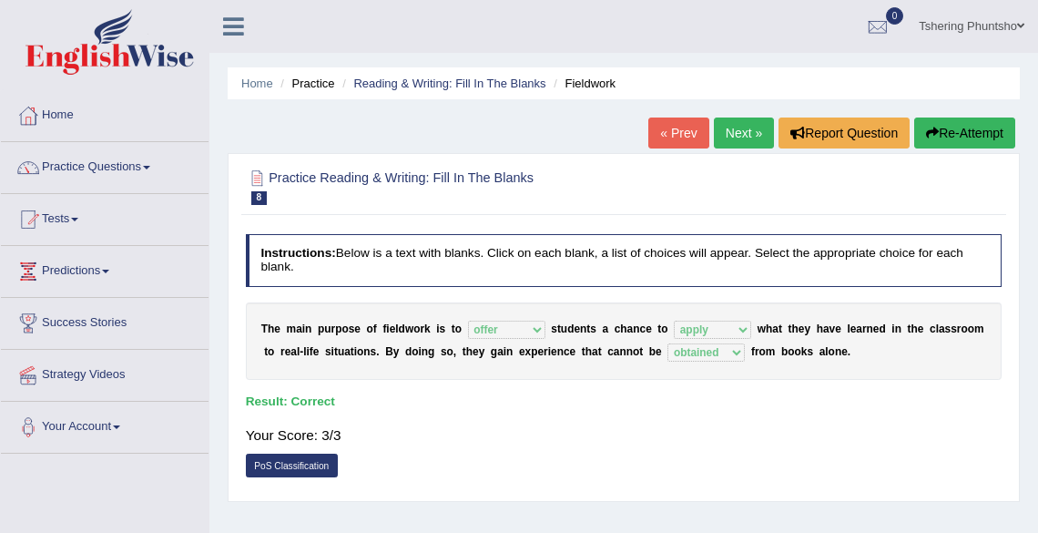
click at [729, 130] on link "Next »" at bounding box center [744, 132] width 60 height 31
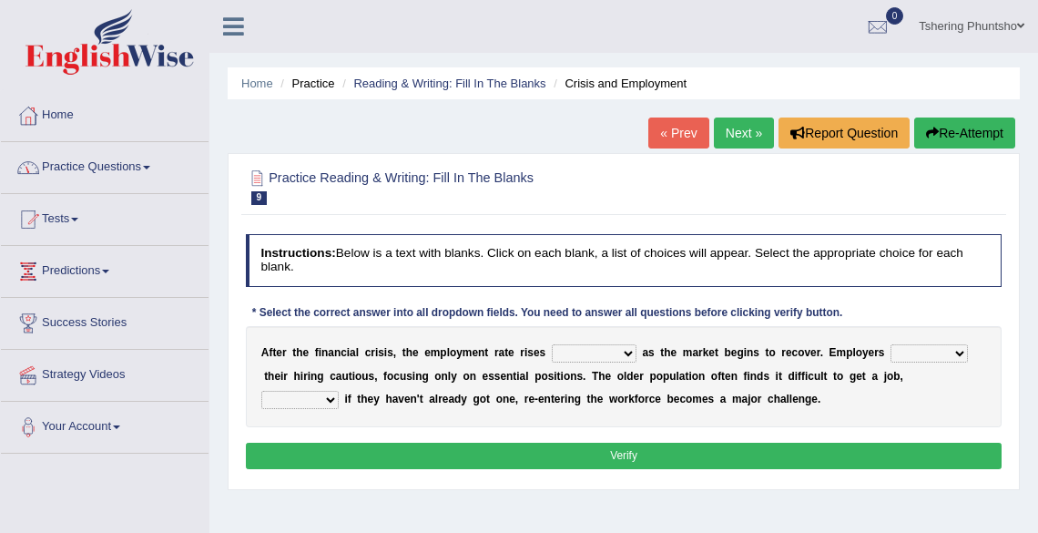
click at [104, 164] on link "Practice Questions" at bounding box center [105, 165] width 208 height 46
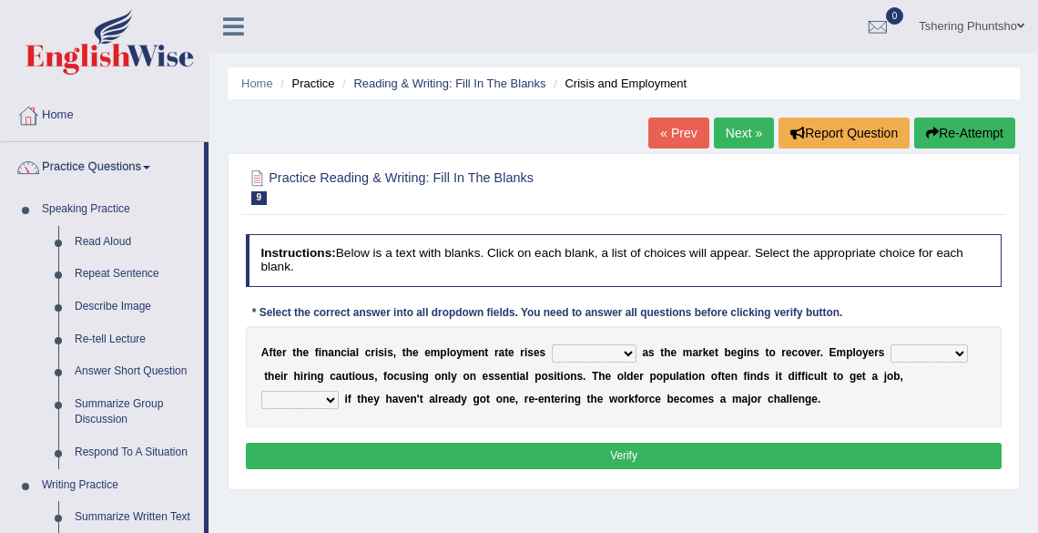
click at [301, 487] on div "Practice Reading & Writing: Fill In The Blanks 9 Crisis and Employment Instruct…" at bounding box center [624, 321] width 792 height 337
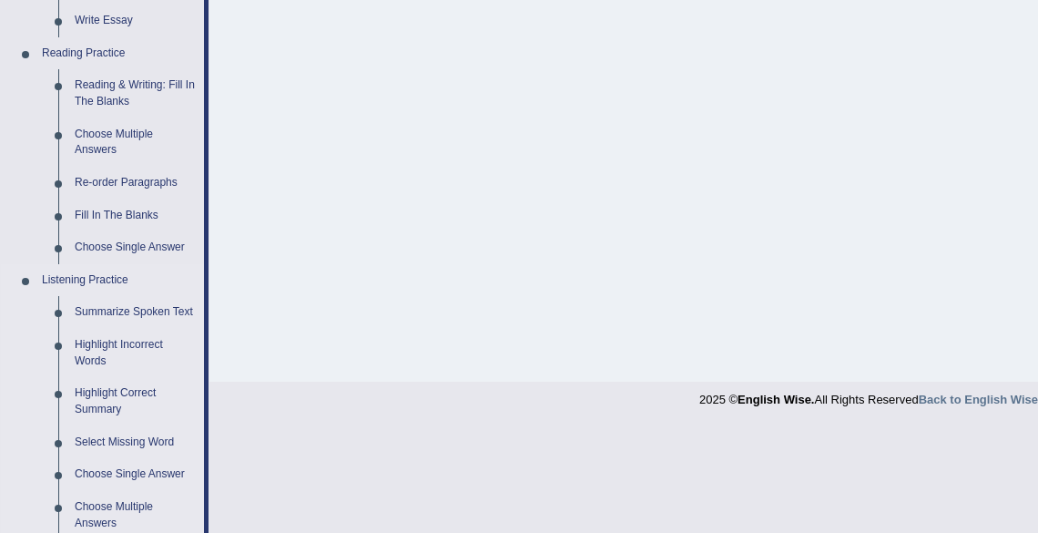
scroll to position [528, 0]
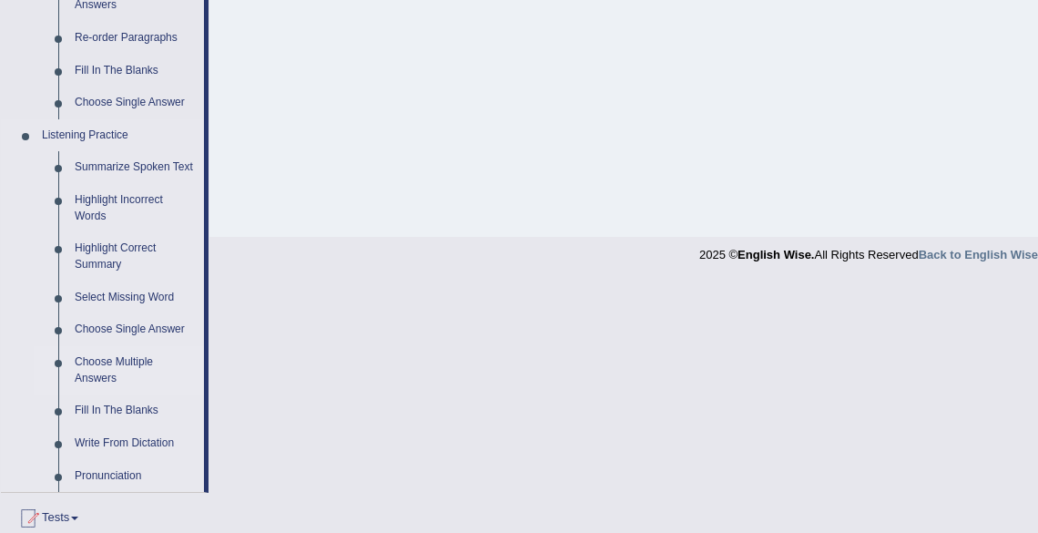
scroll to position [674, 0]
click at [104, 406] on link "Fill In The Blanks" at bounding box center [135, 410] width 138 height 33
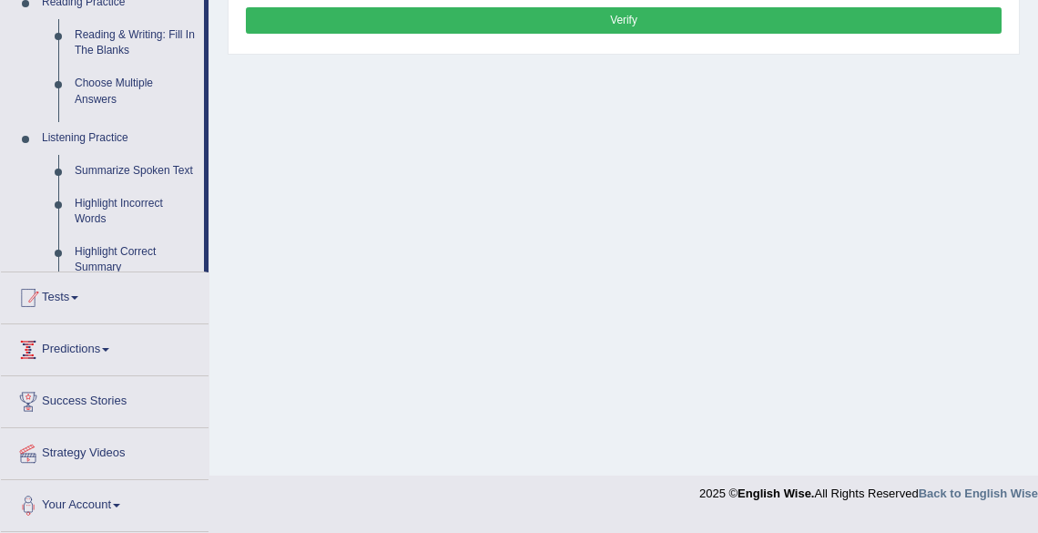
scroll to position [424, 0]
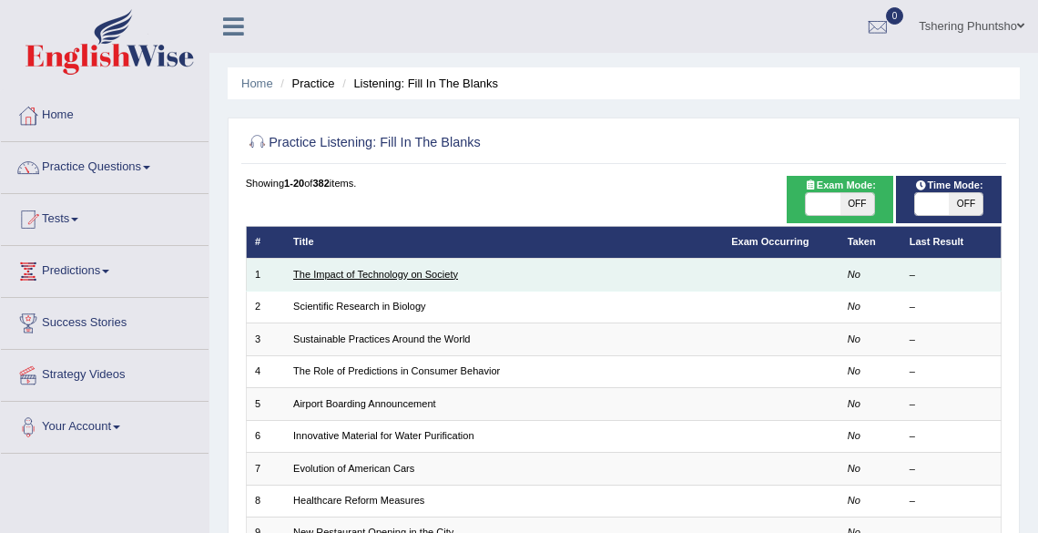
click at [297, 277] on link "The Impact of Technology on Society" at bounding box center [375, 274] width 165 height 11
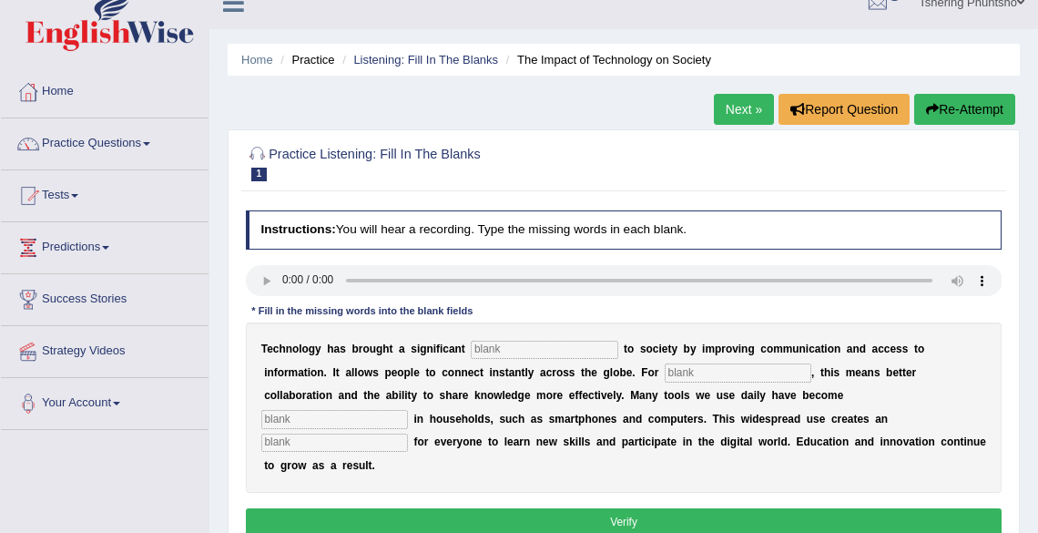
scroll to position [73, 0]
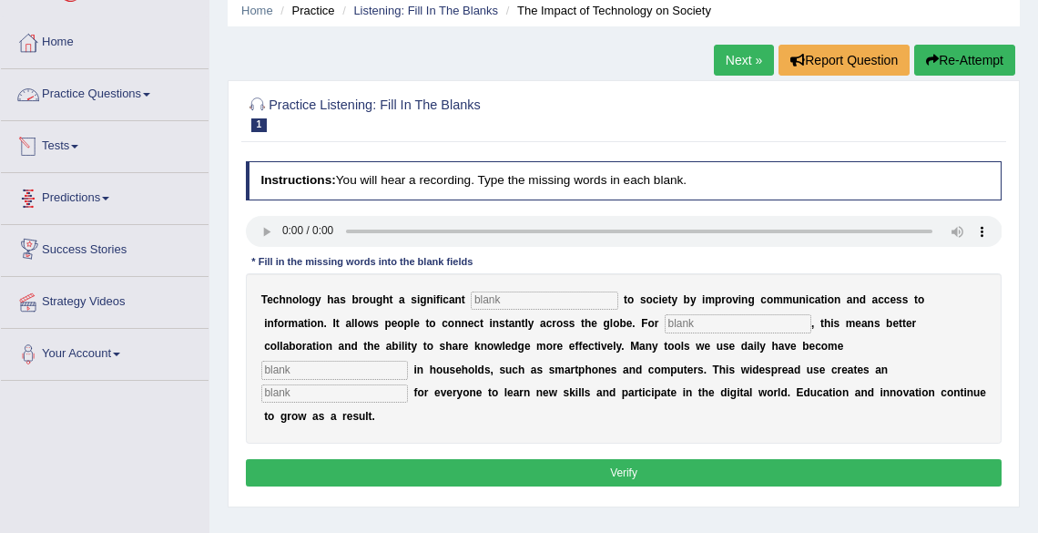
click at [107, 97] on link "Practice Questions" at bounding box center [105, 92] width 208 height 46
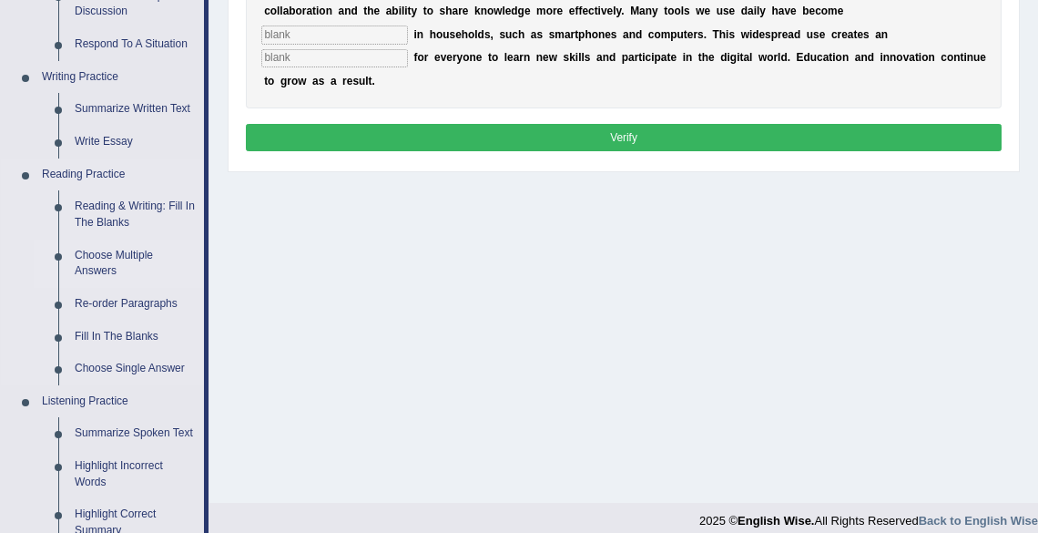
scroll to position [437, 0]
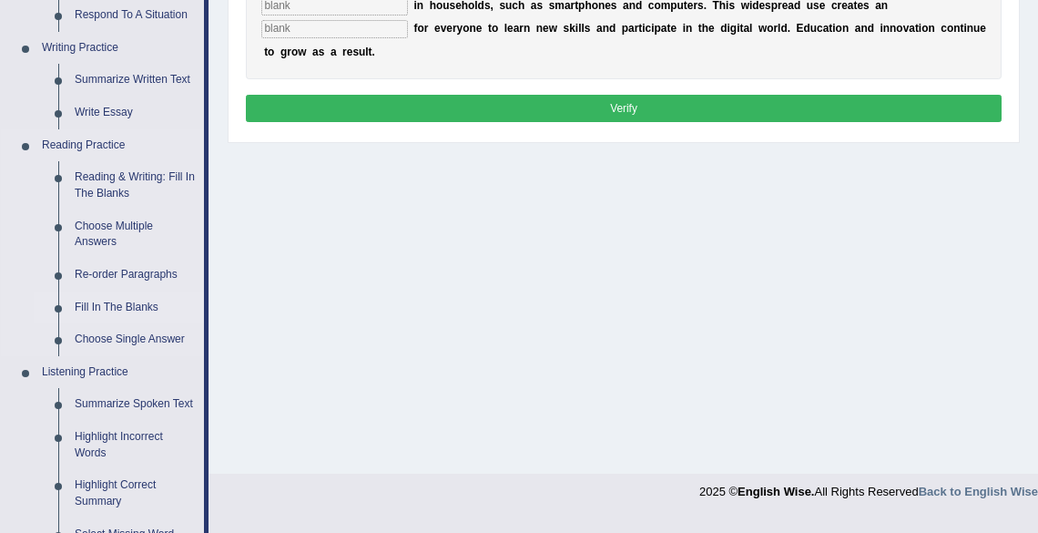
click at [115, 306] on link "Fill In The Blanks" at bounding box center [135, 307] width 138 height 33
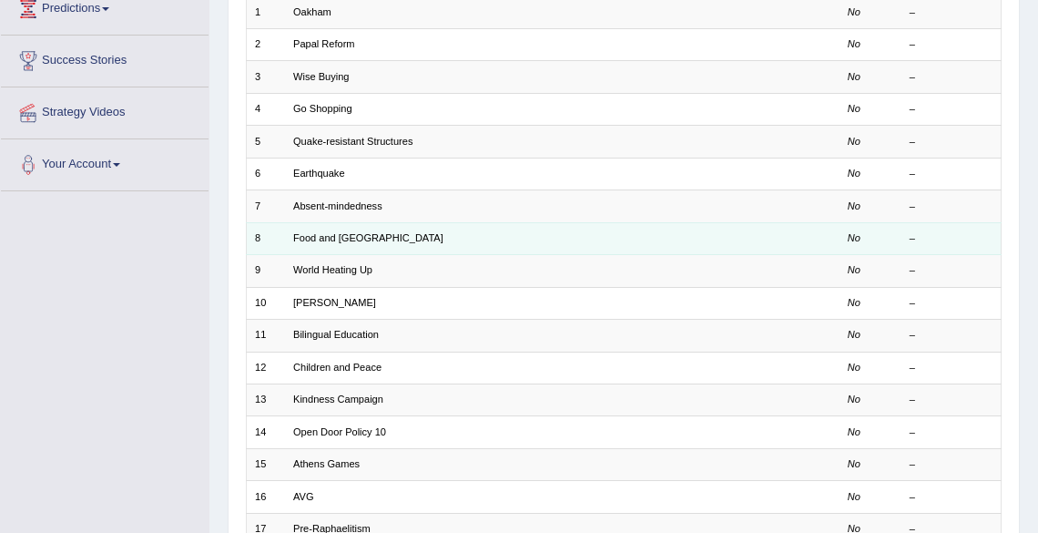
scroll to position [291, 0]
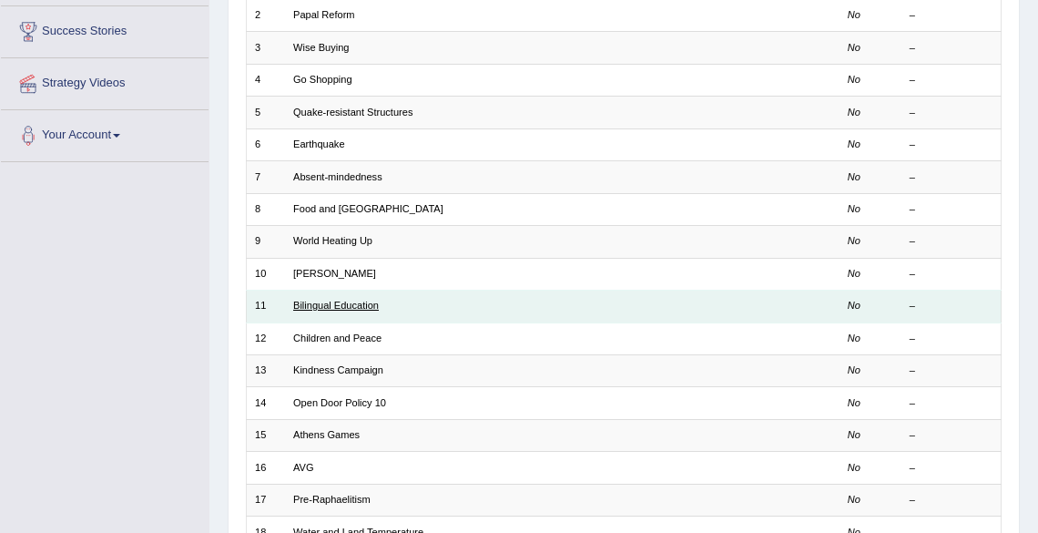
click at [337, 304] on link "Bilingual Education" at bounding box center [336, 305] width 86 height 11
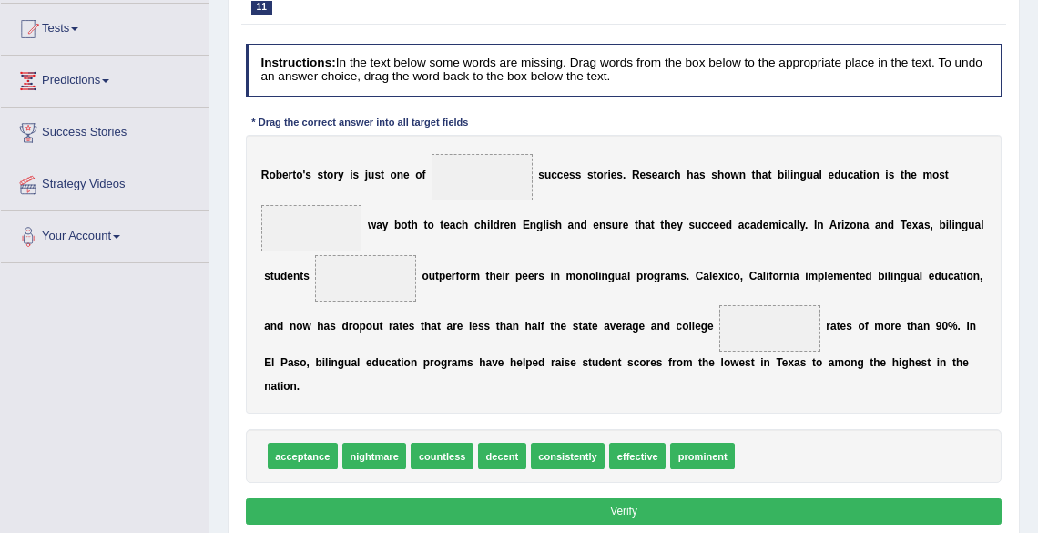
scroll to position [219, 0]
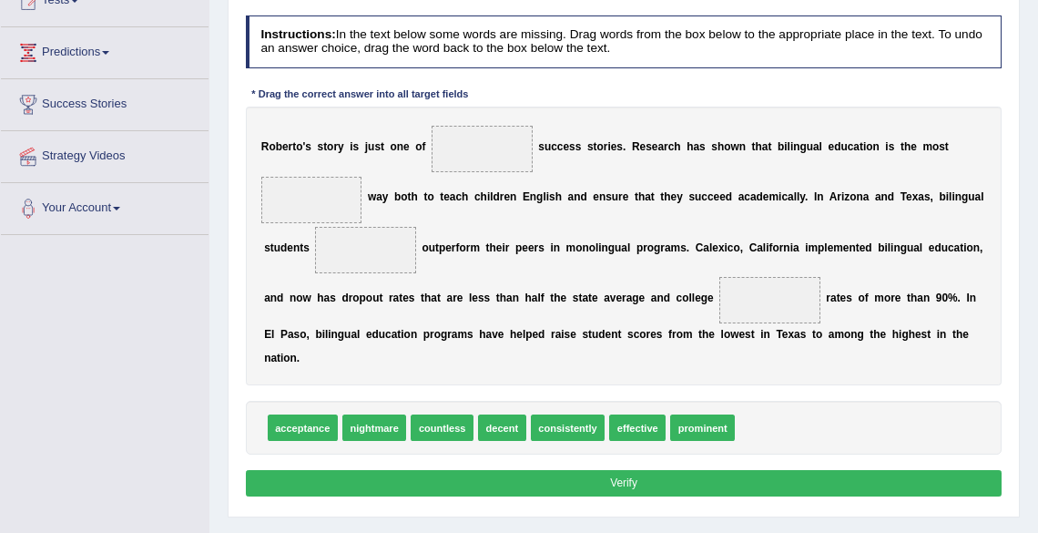
click at [500, 426] on span "decent" at bounding box center [502, 427] width 48 height 26
drag, startPoint x: 708, startPoint y: 424, endPoint x: 456, endPoint y: 109, distance: 403.1
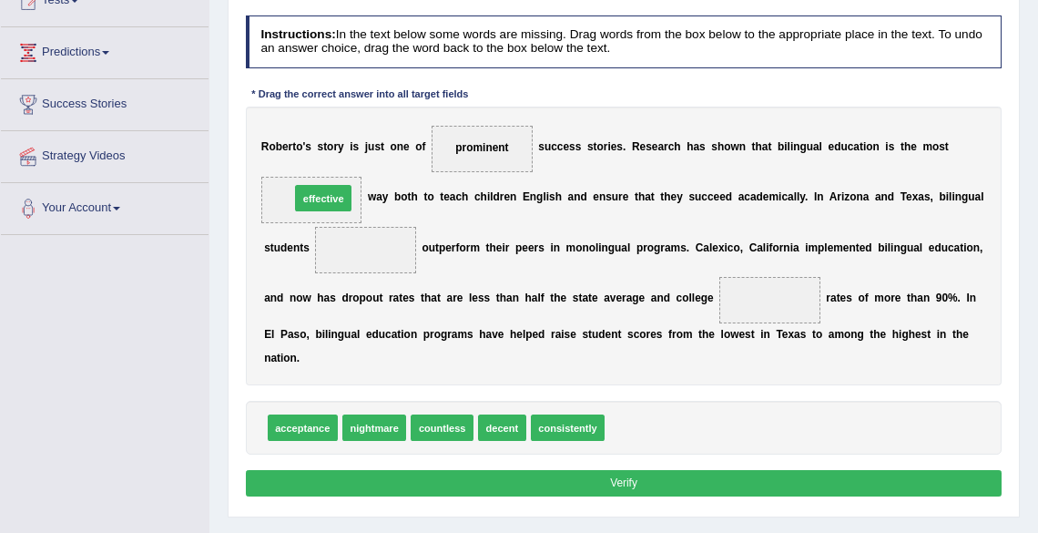
drag, startPoint x: 638, startPoint y: 428, endPoint x: 269, endPoint y: 158, distance: 458.1
click at [269, 158] on div "Instructions: In the text below some words are missing. Drag words from the box…" at bounding box center [623, 258] width 764 height 501
drag, startPoint x: 644, startPoint y: 429, endPoint x: 248, endPoint y: 166, distance: 475.6
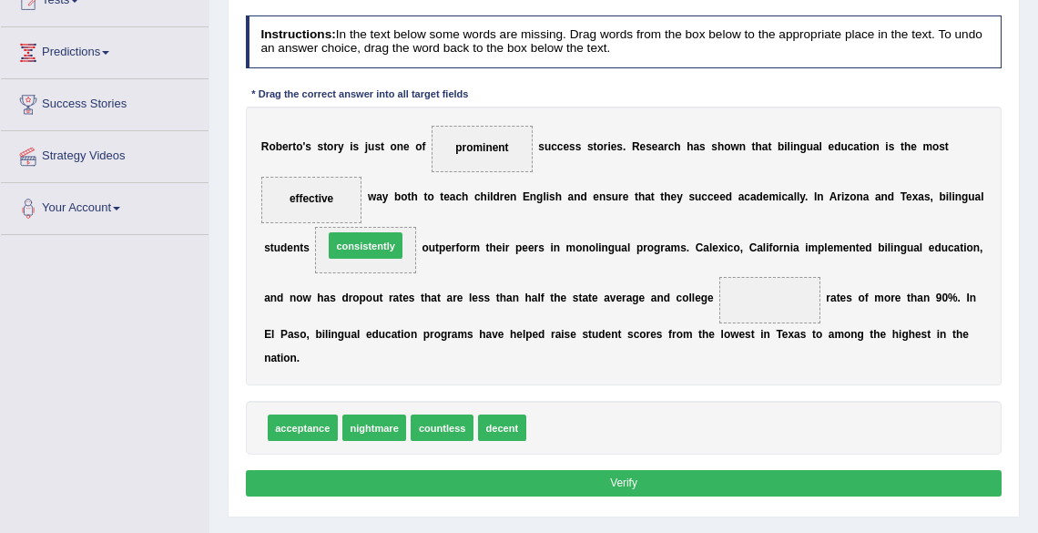
drag, startPoint x: 566, startPoint y: 432, endPoint x: 328, endPoint y: 218, distance: 319.9
drag, startPoint x: 554, startPoint y: 434, endPoint x: 503, endPoint y: 423, distance: 52.2
drag, startPoint x: 536, startPoint y: 412, endPoint x: 554, endPoint y: 429, distance: 24.5
drag, startPoint x: 539, startPoint y: 416, endPoint x: 290, endPoint y: 185, distance: 340.3
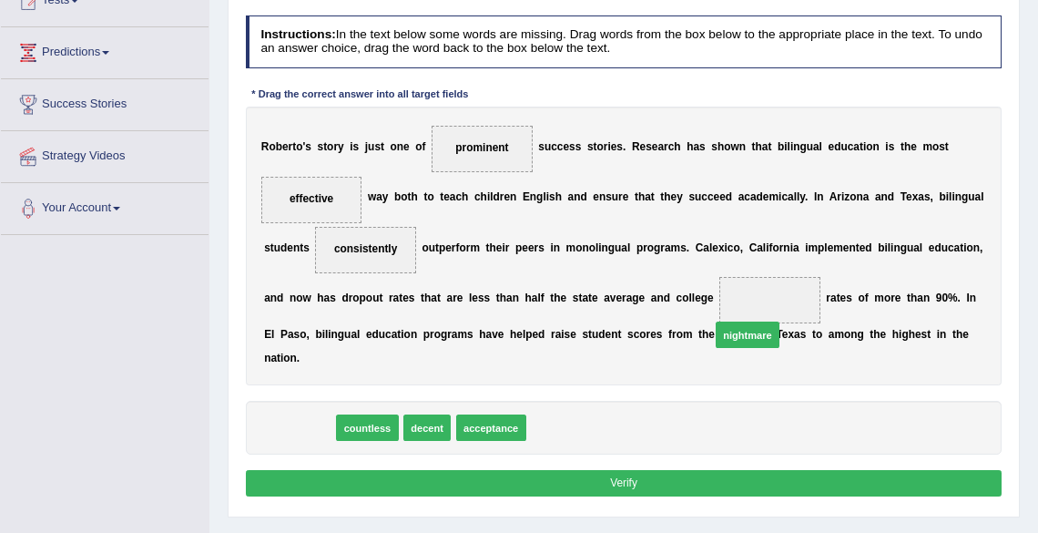
drag, startPoint x: 293, startPoint y: 434, endPoint x: 825, endPoint y: 314, distance: 545.1
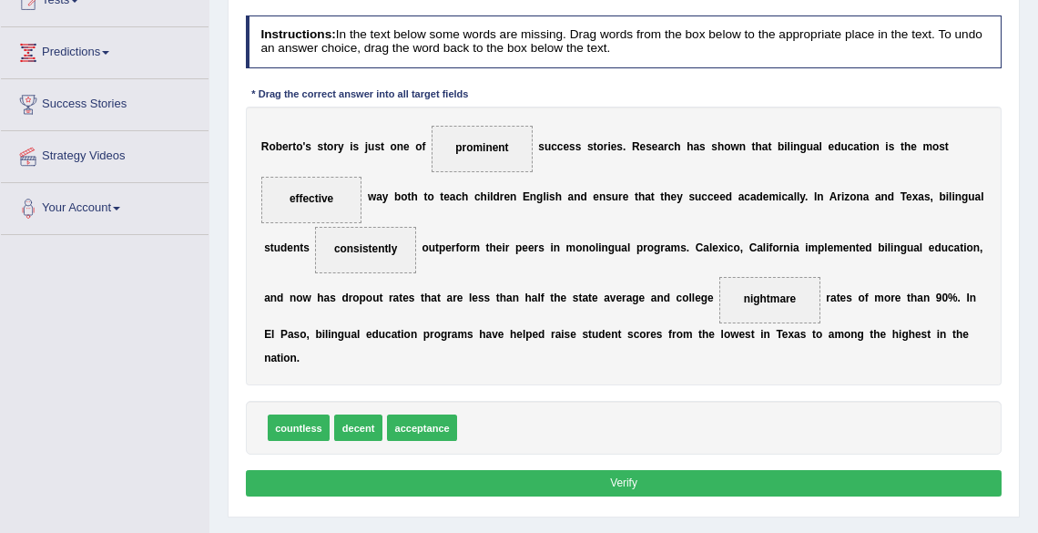
click at [659, 482] on button "Verify" at bounding box center [624, 483] width 757 height 26
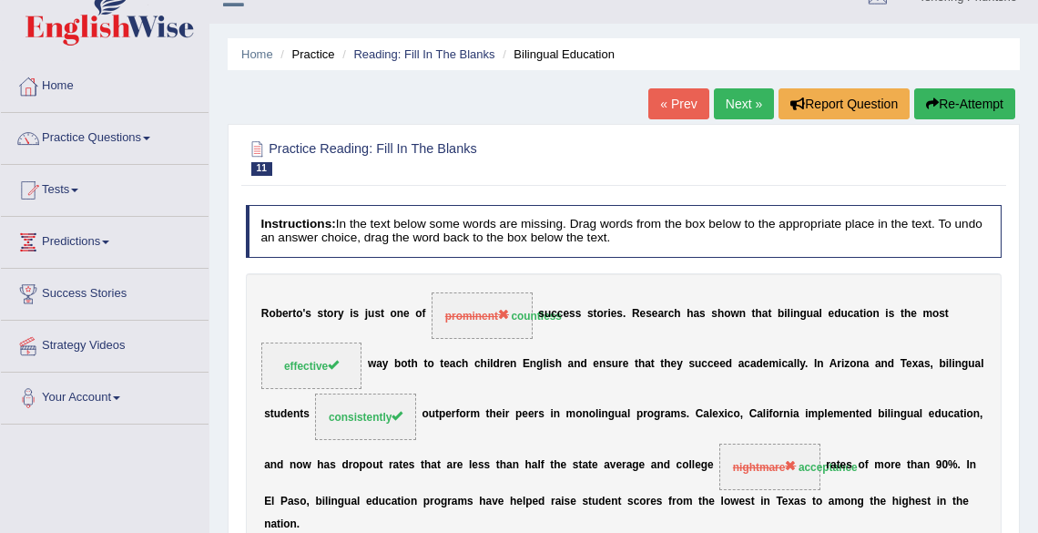
scroll to position [0, 0]
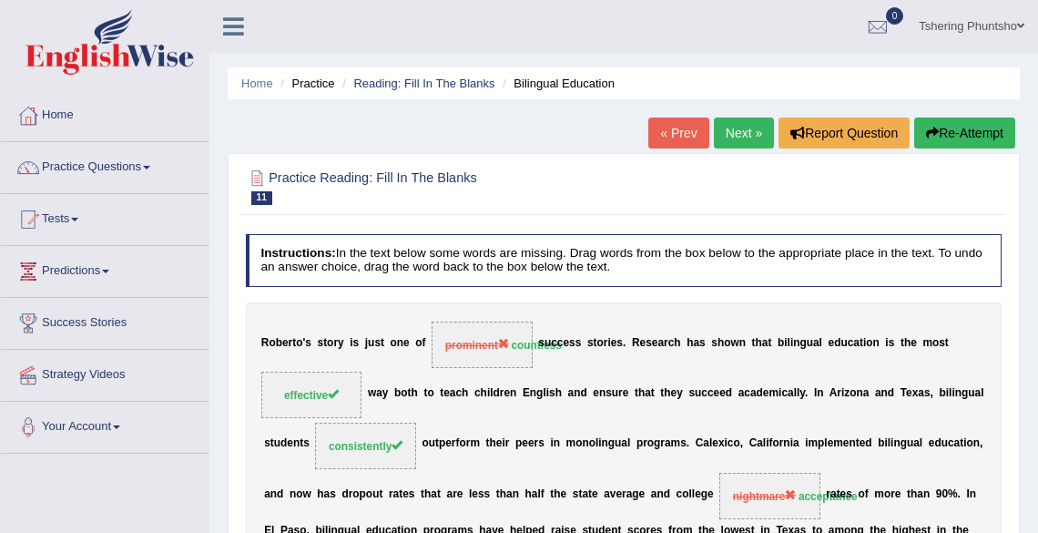
click at [743, 131] on link "Next »" at bounding box center [744, 132] width 60 height 31
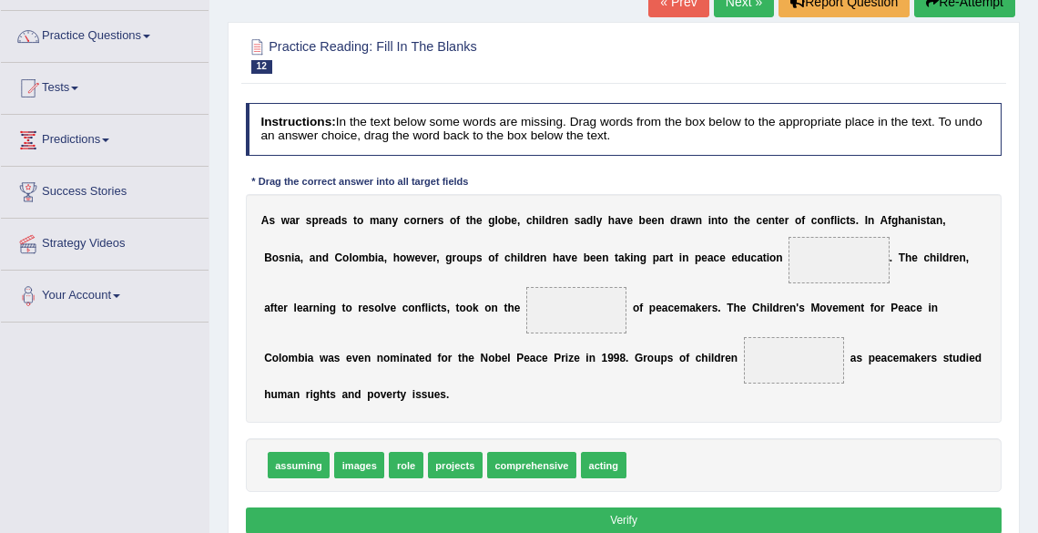
scroll to position [146, 0]
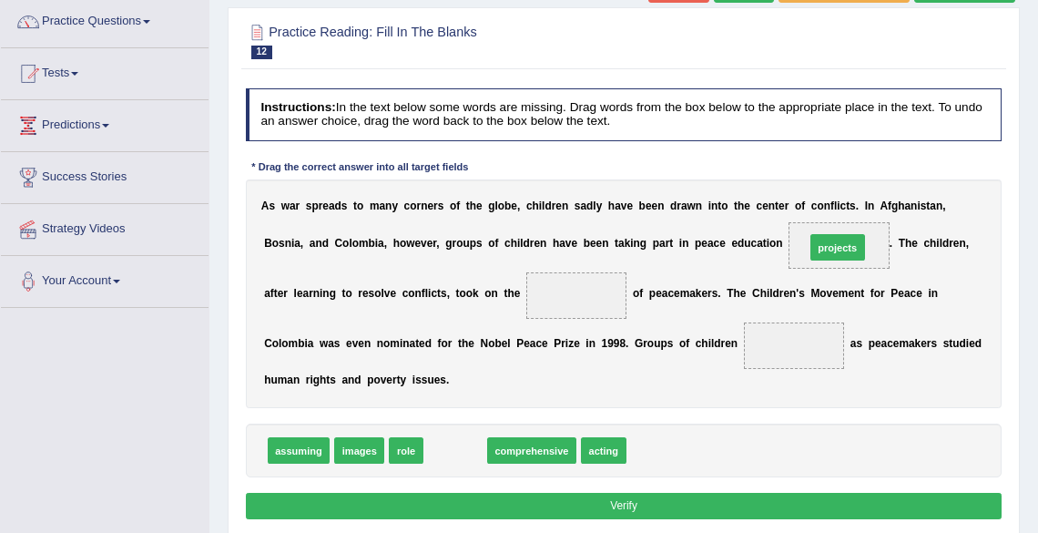
drag, startPoint x: 442, startPoint y: 451, endPoint x: 893, endPoint y: 210, distance: 510.9
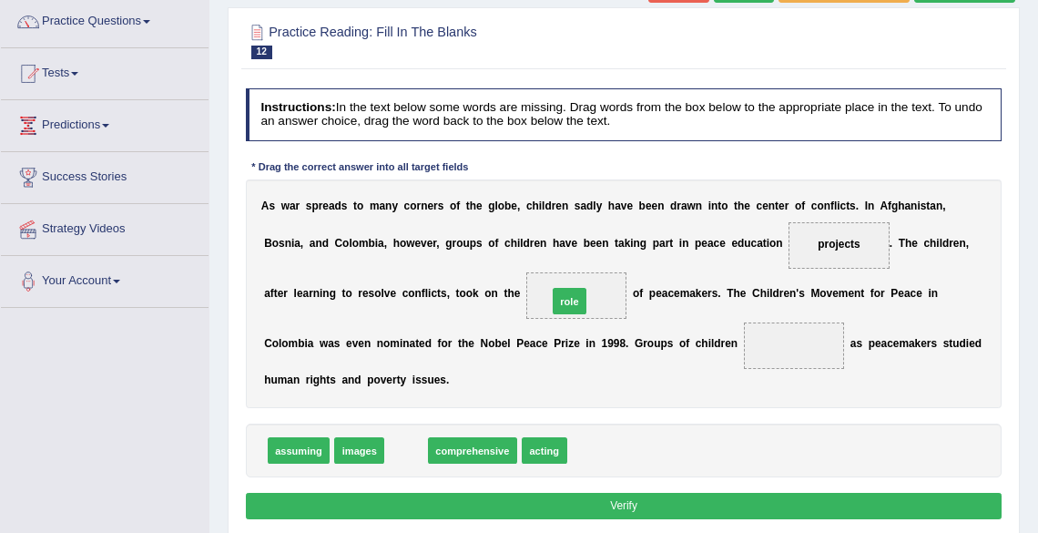
drag, startPoint x: 404, startPoint y: 451, endPoint x: 597, endPoint y: 271, distance: 263.6
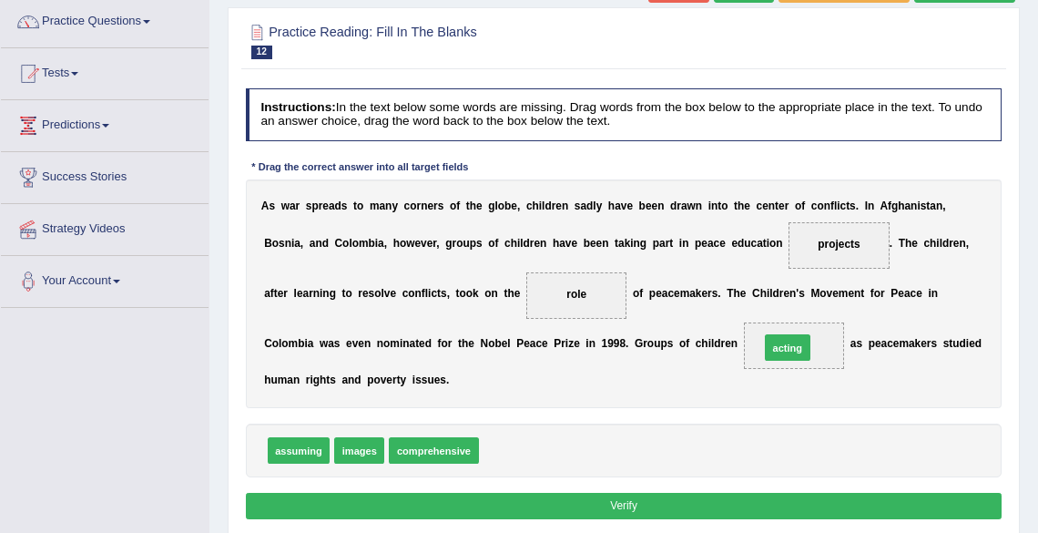
drag, startPoint x: 511, startPoint y: 450, endPoint x: 842, endPoint y: 329, distance: 352.1
click at [611, 504] on button "Verify" at bounding box center [624, 506] width 757 height 26
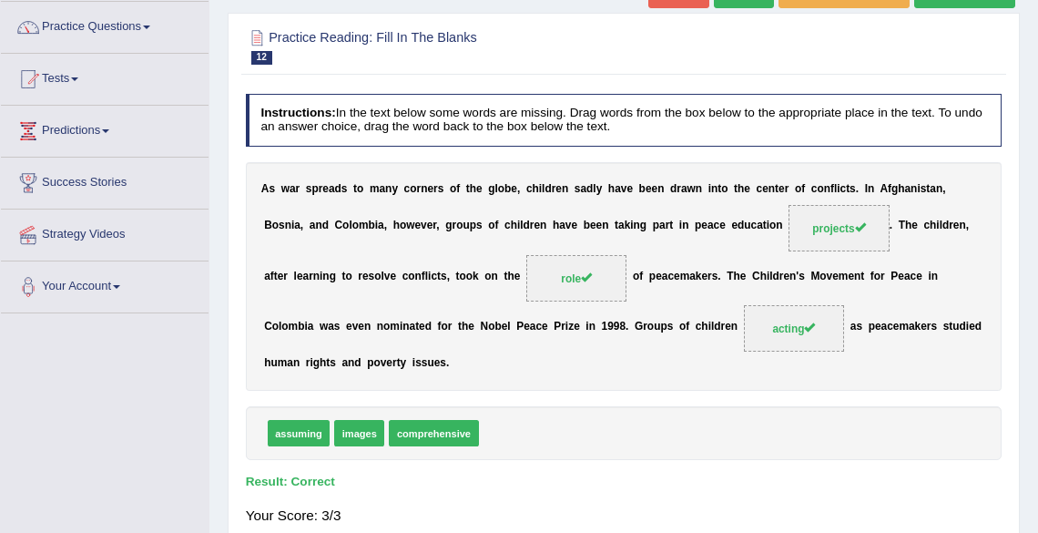
scroll to position [73, 0]
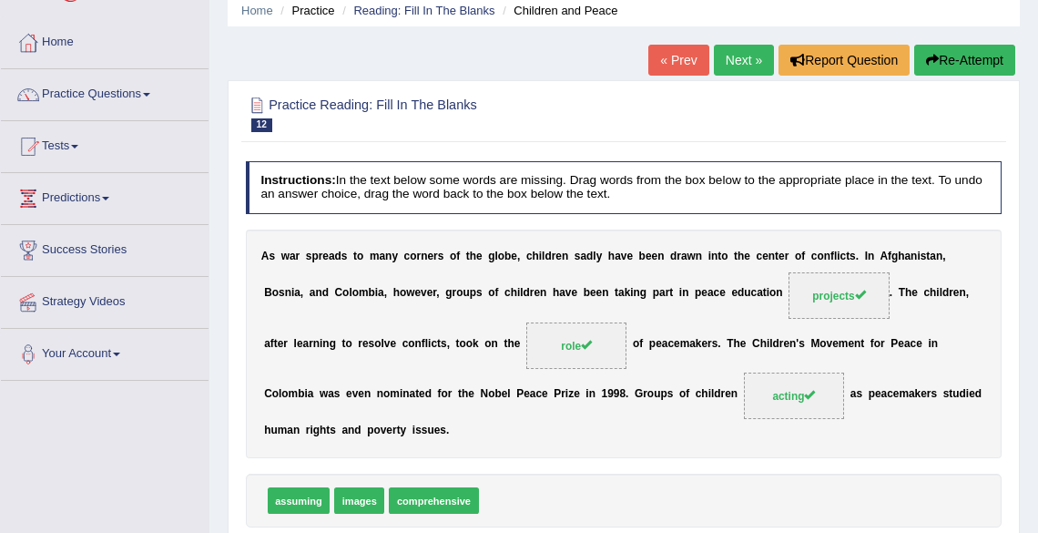
click at [738, 64] on link "Next »" at bounding box center [744, 60] width 60 height 31
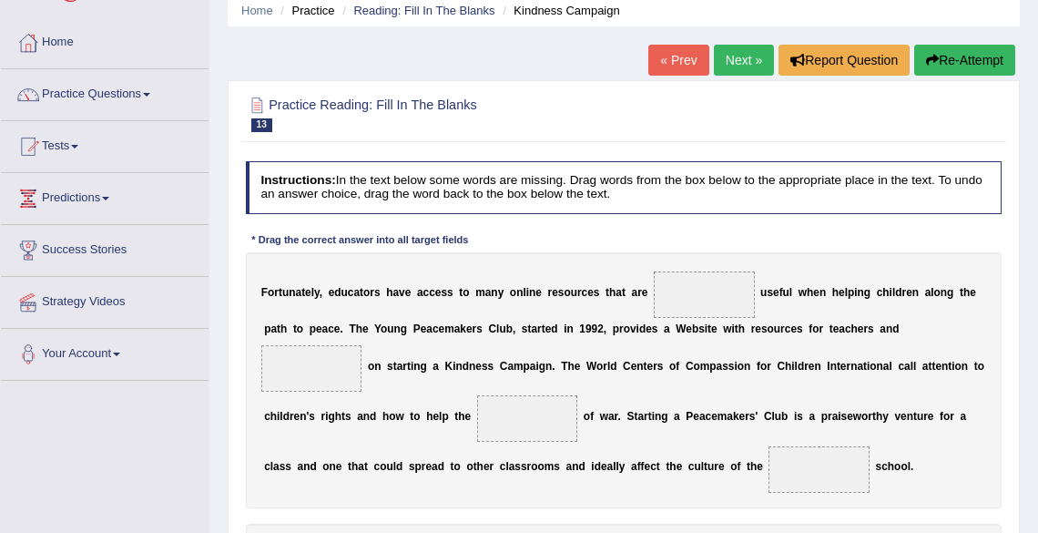
scroll to position [146, 0]
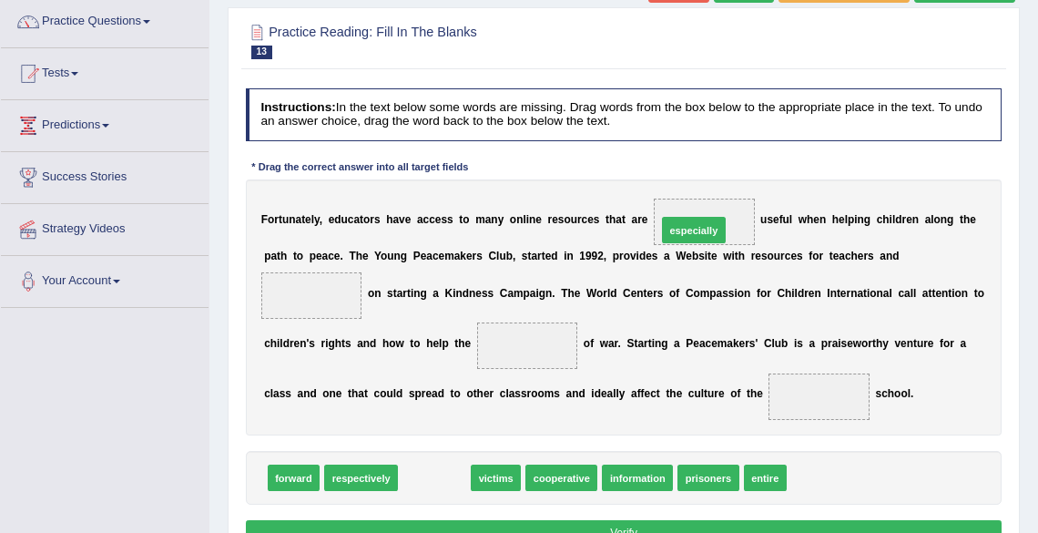
drag, startPoint x: 444, startPoint y: 474, endPoint x: 749, endPoint y: 183, distance: 421.3
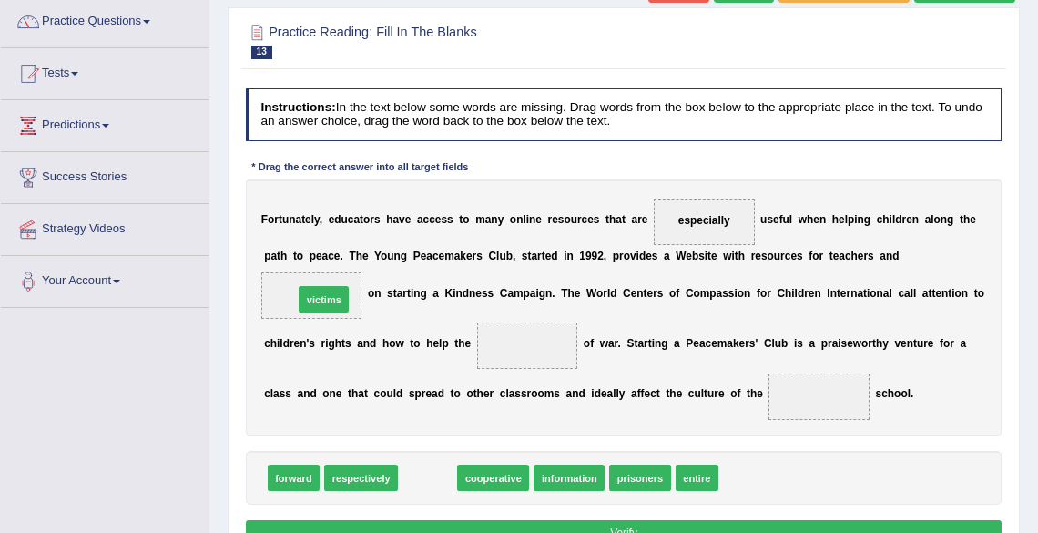
drag, startPoint x: 439, startPoint y: 474, endPoint x: 314, endPoint y: 259, distance: 248.5
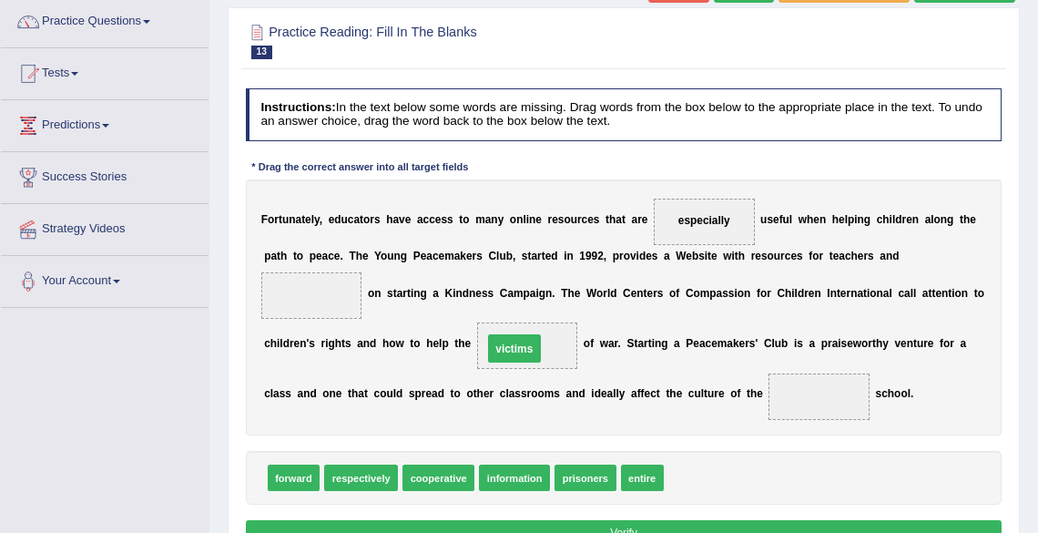
drag, startPoint x: 317, startPoint y: 292, endPoint x: 554, endPoint y: 356, distance: 245.2
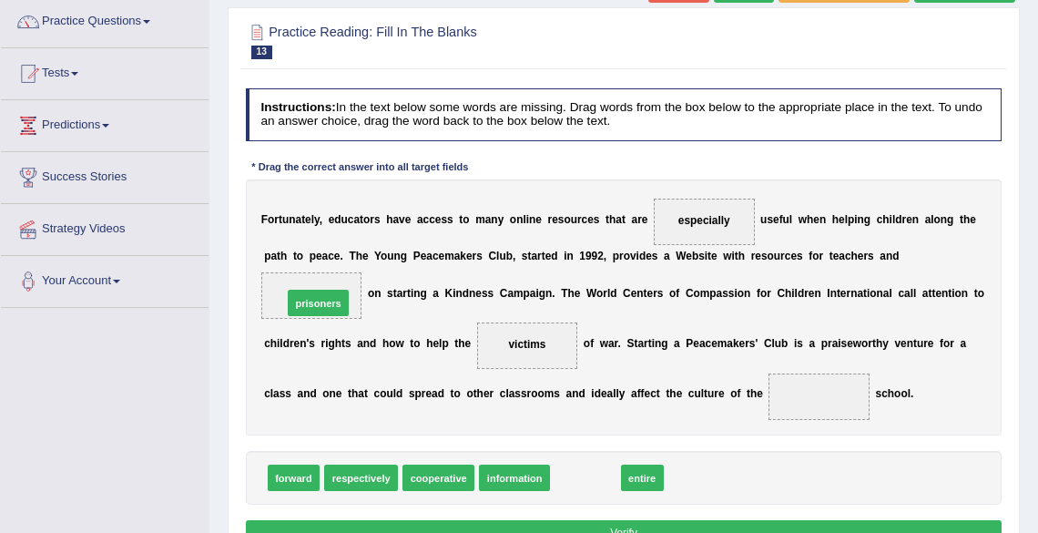
drag, startPoint x: 584, startPoint y: 472, endPoint x: 270, endPoint y: 266, distance: 374.9
drag, startPoint x: 576, startPoint y: 475, endPoint x: 839, endPoint y: 395, distance: 275.1
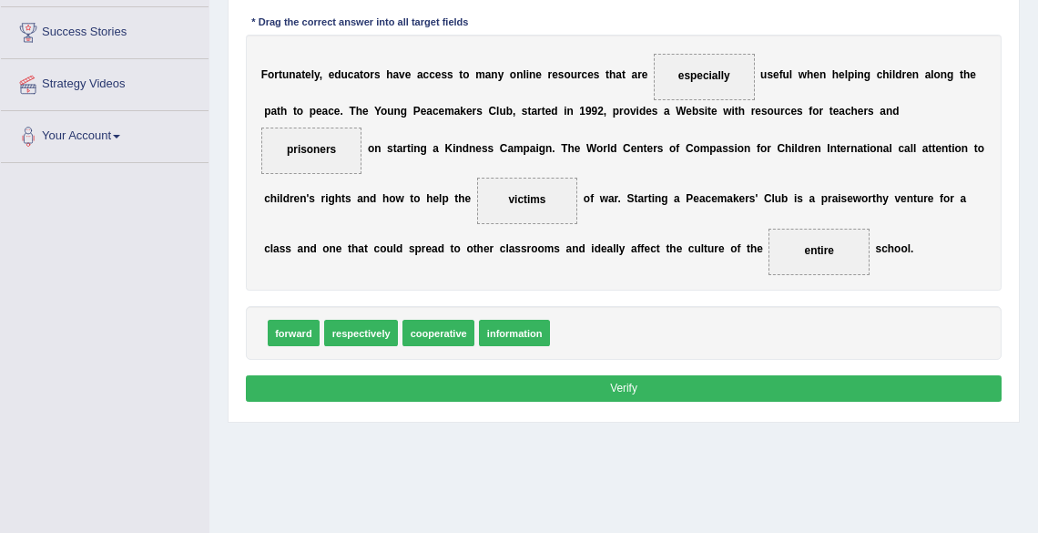
scroll to position [291, 0]
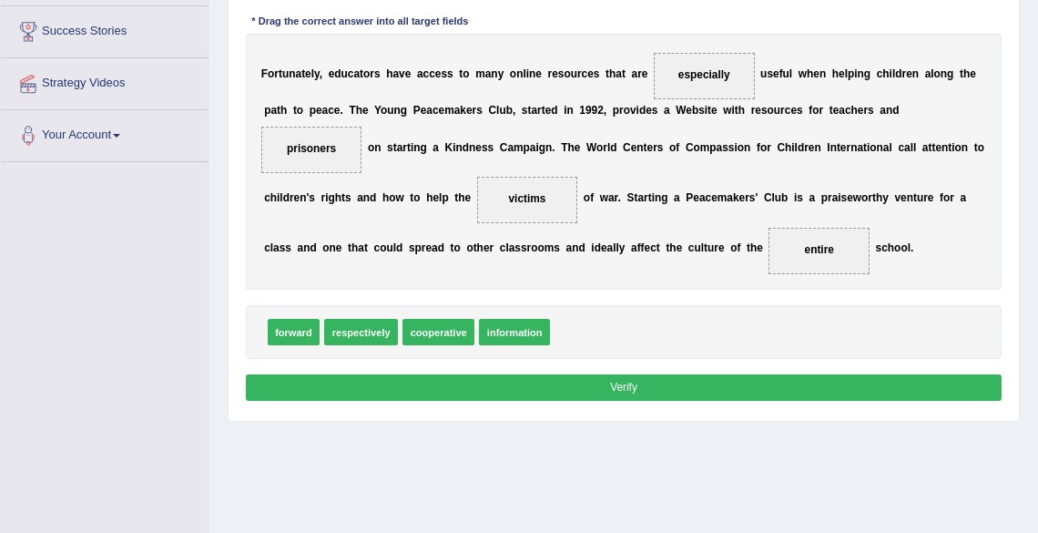
click at [633, 393] on button "Verify" at bounding box center [624, 387] width 757 height 26
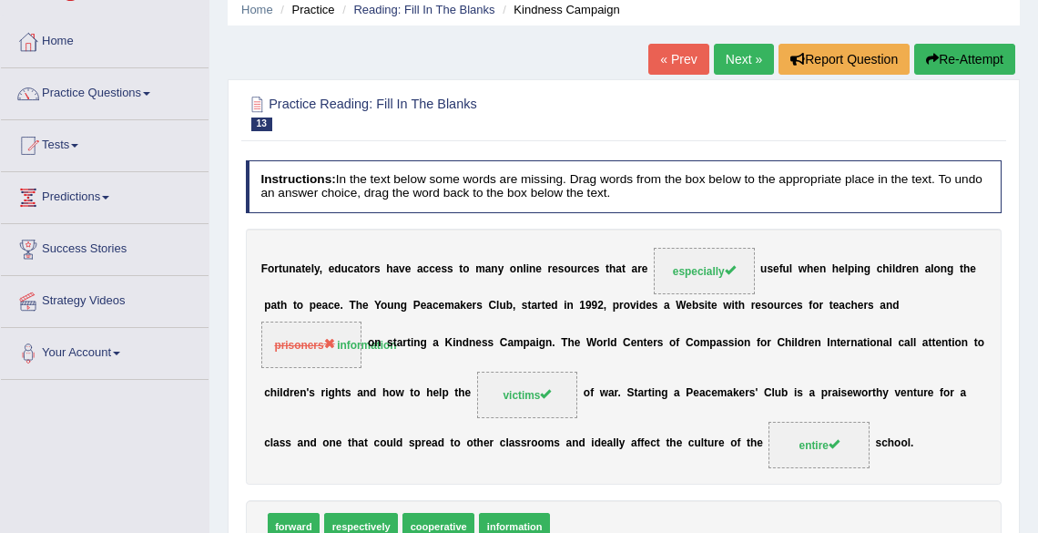
scroll to position [0, 0]
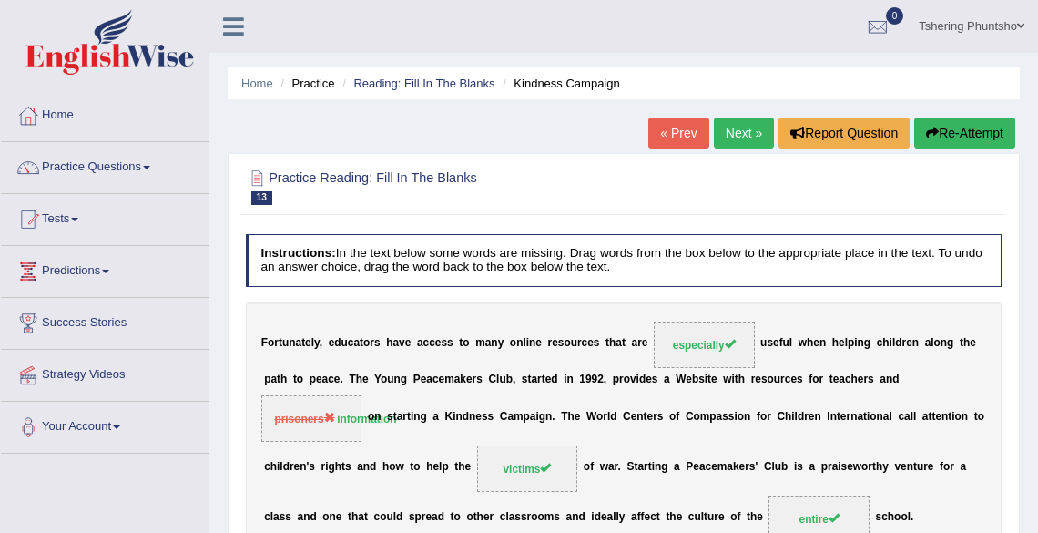
click at [956, 26] on link "Tshering Phuntsho" at bounding box center [971, 23] width 133 height 47
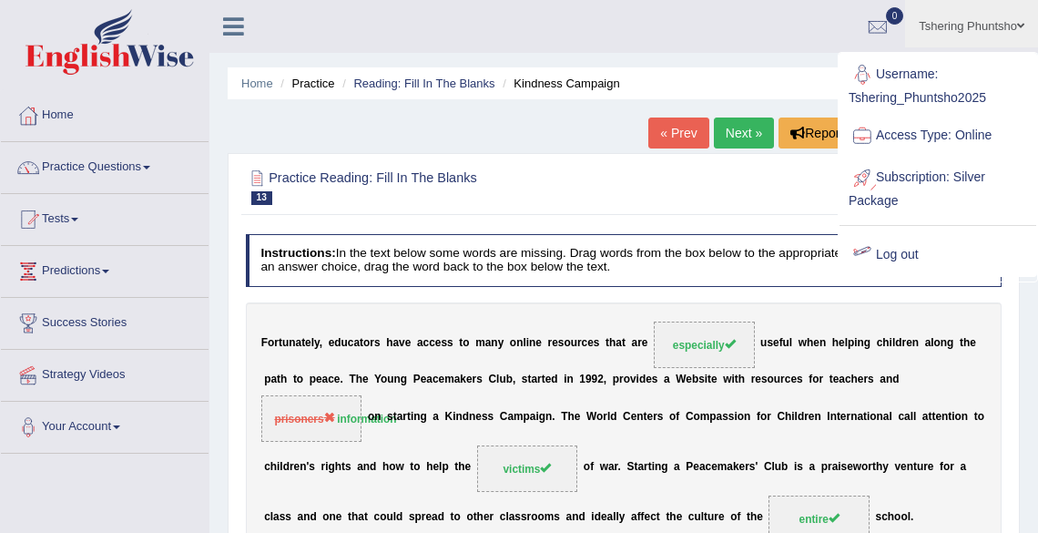
click at [906, 258] on link "Log out" at bounding box center [938, 255] width 197 height 42
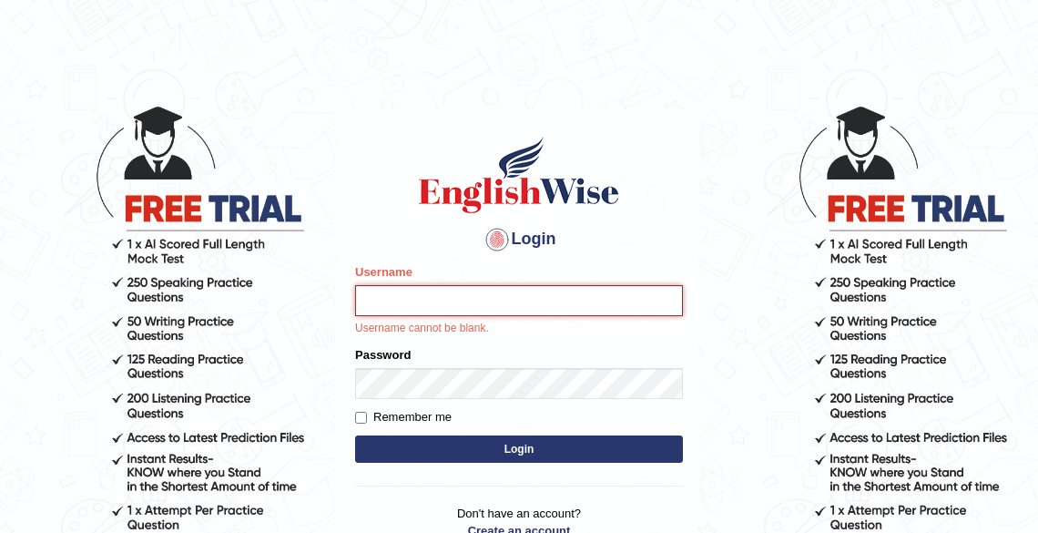
type input "Tshering_Phuntsho2025"
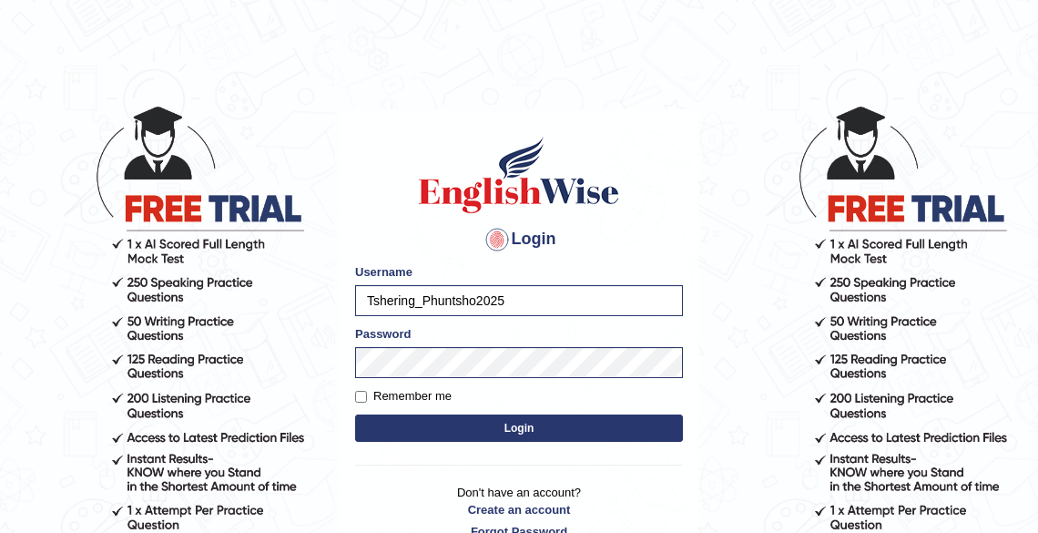
click at [529, 431] on button "Login" at bounding box center [519, 427] width 328 height 27
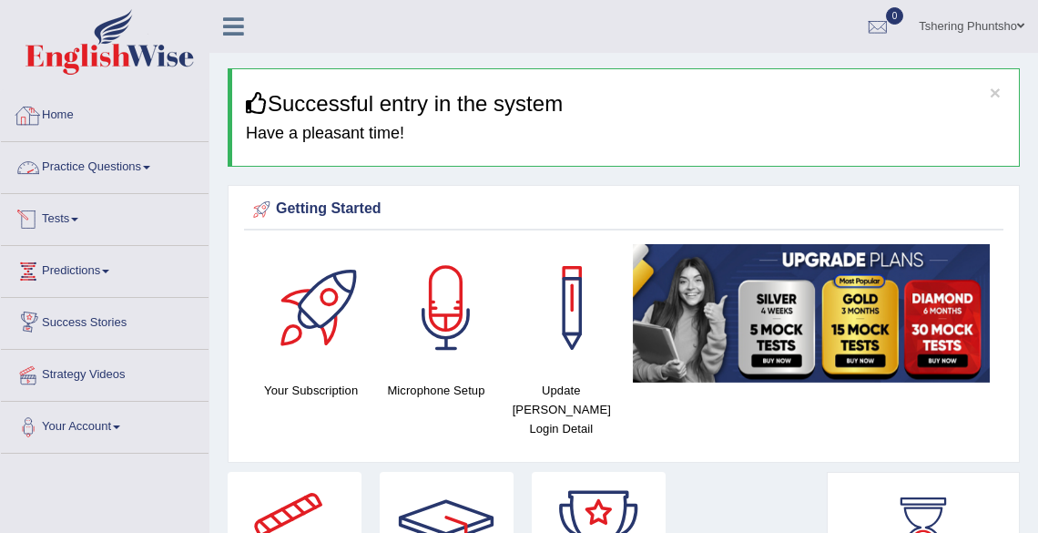
click at [120, 166] on link "Practice Questions" at bounding box center [105, 165] width 208 height 46
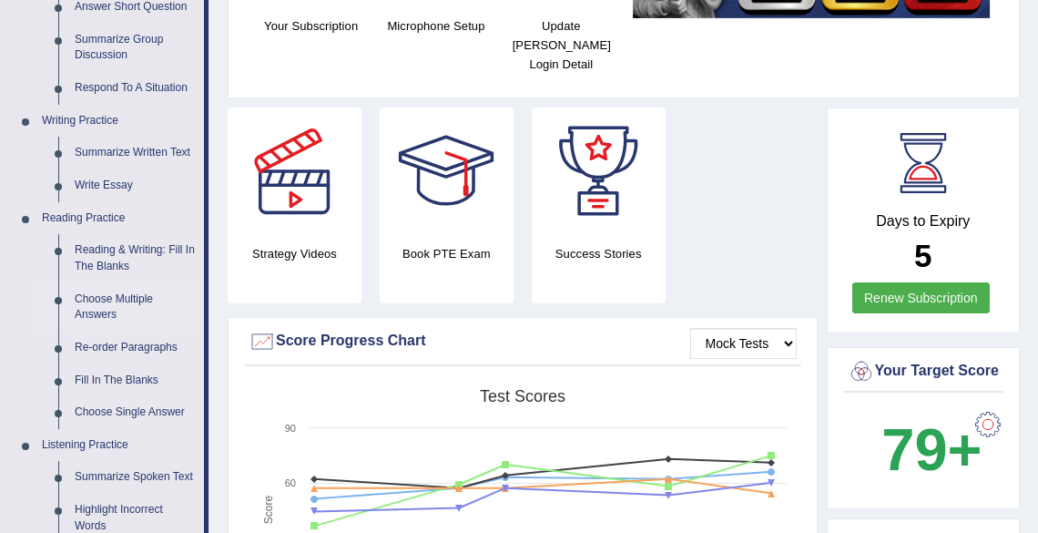
scroll to position [437, 0]
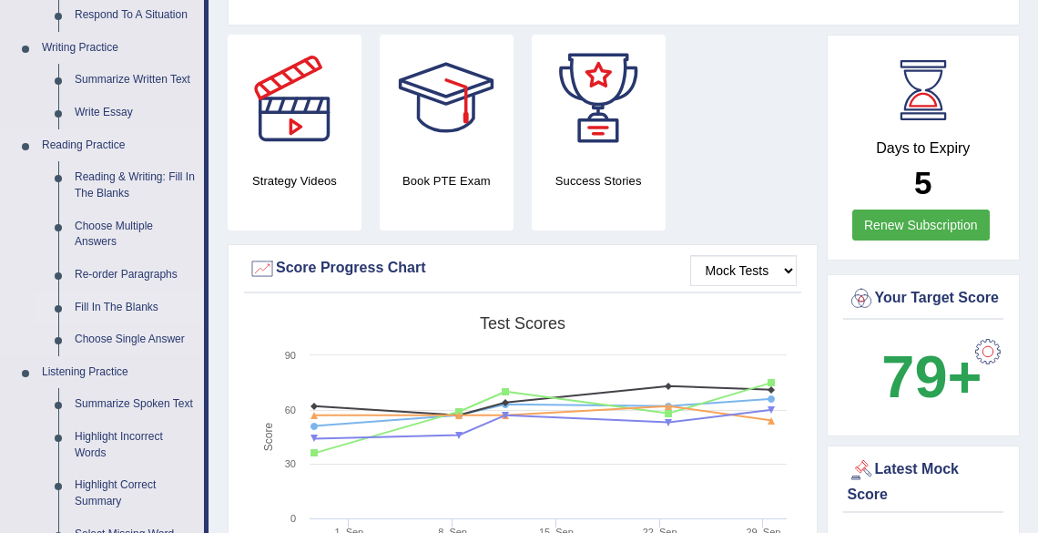
click at [100, 302] on link "Fill In The Blanks" at bounding box center [135, 307] width 138 height 33
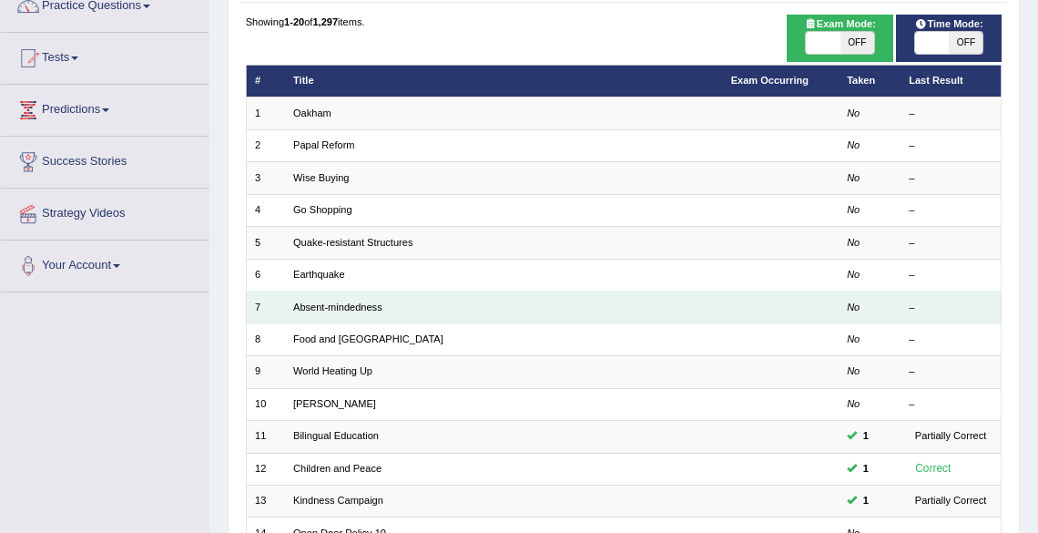
scroll to position [437, 0]
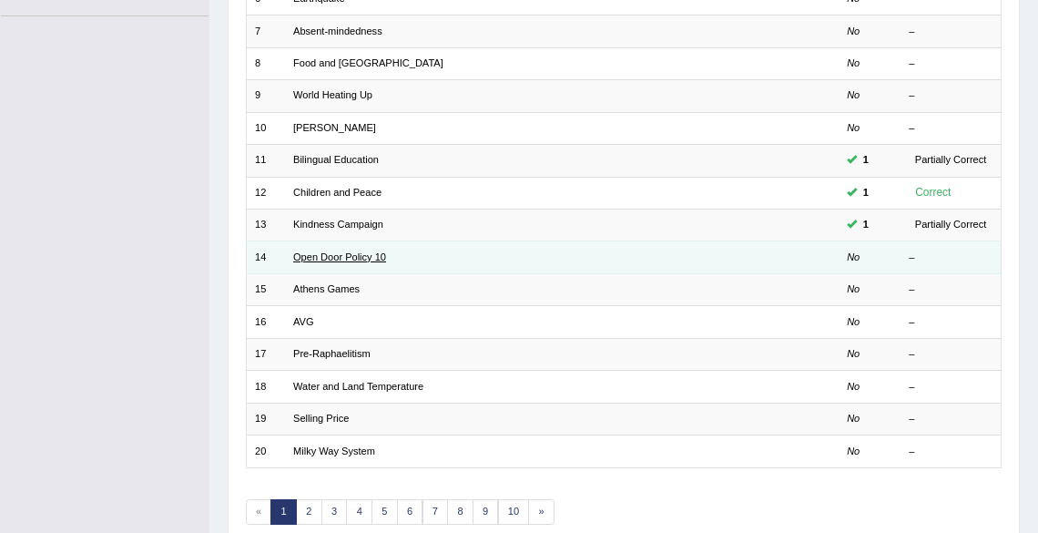
click at [330, 257] on link "Open Door Policy 10" at bounding box center [339, 256] width 93 height 11
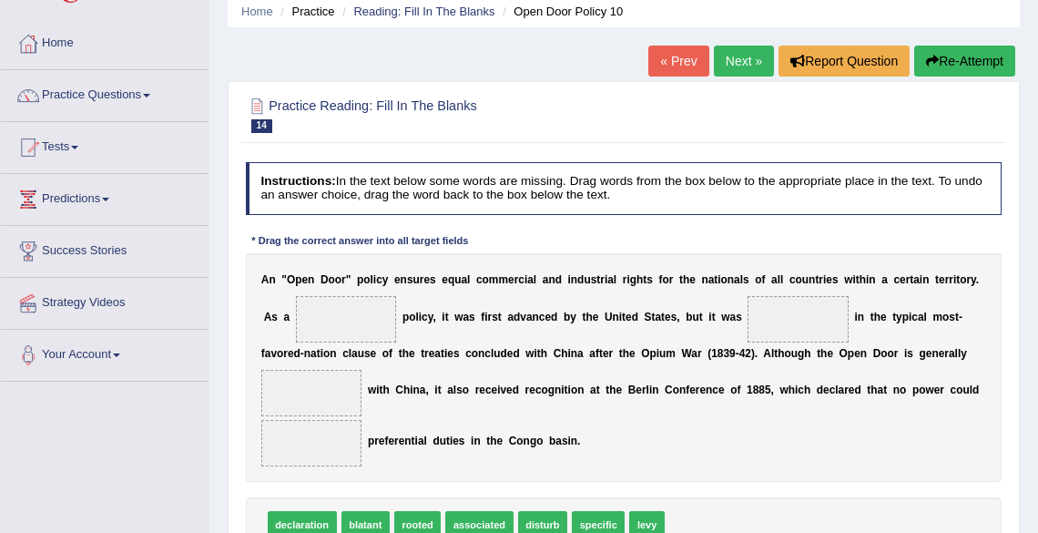
scroll to position [146, 0]
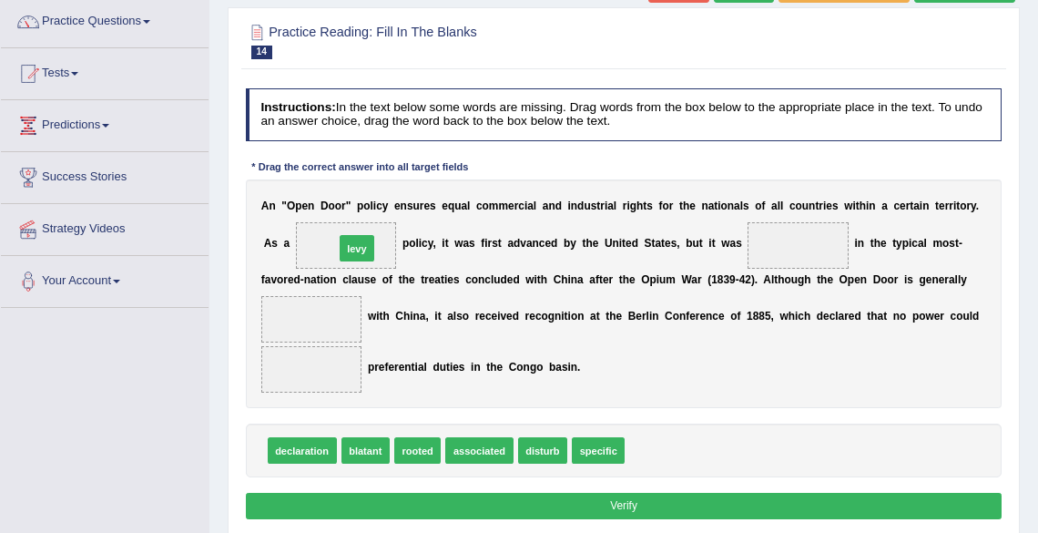
drag, startPoint x: 648, startPoint y: 448, endPoint x: 307, endPoint y: 209, distance: 416.6
drag, startPoint x: 506, startPoint y: 417, endPoint x: 854, endPoint y: 228, distance: 396.1
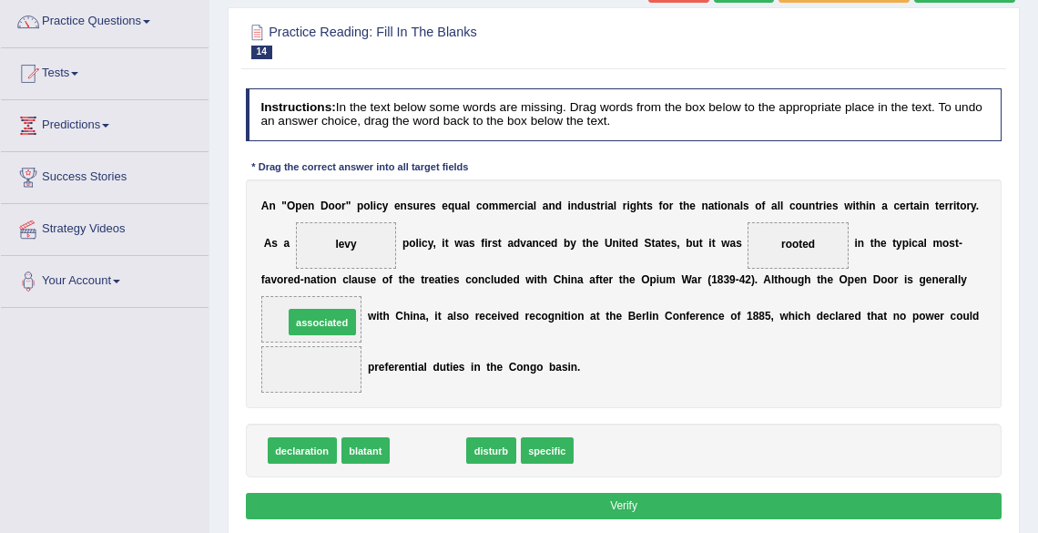
drag, startPoint x: 433, startPoint y: 446, endPoint x: 308, endPoint y: 295, distance: 196.0
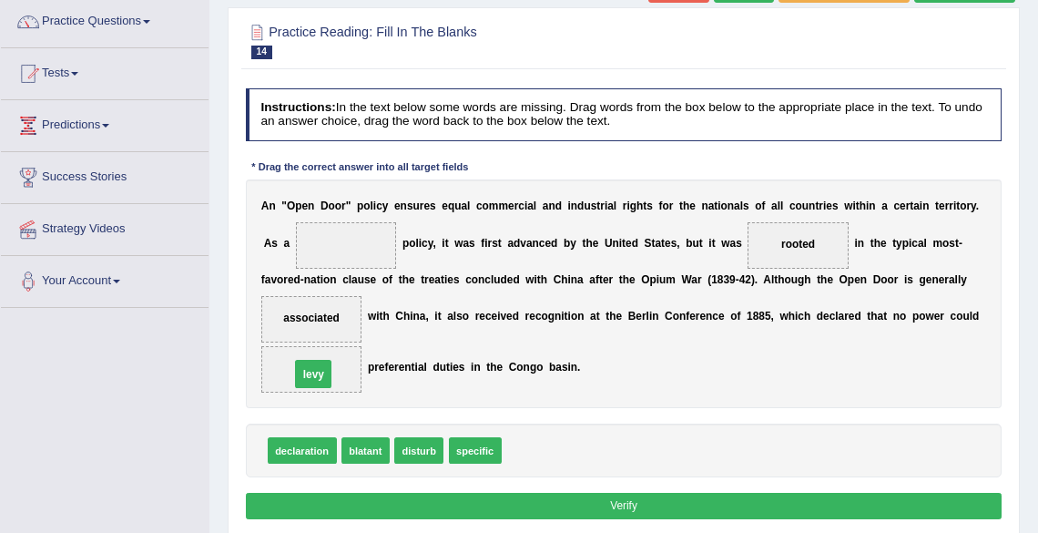
drag, startPoint x: 343, startPoint y: 243, endPoint x: 309, endPoint y: 393, distance: 153.3
drag, startPoint x: 299, startPoint y: 446, endPoint x: 366, endPoint y: 217, distance: 239.2
click at [597, 509] on button "Verify" at bounding box center [624, 506] width 757 height 26
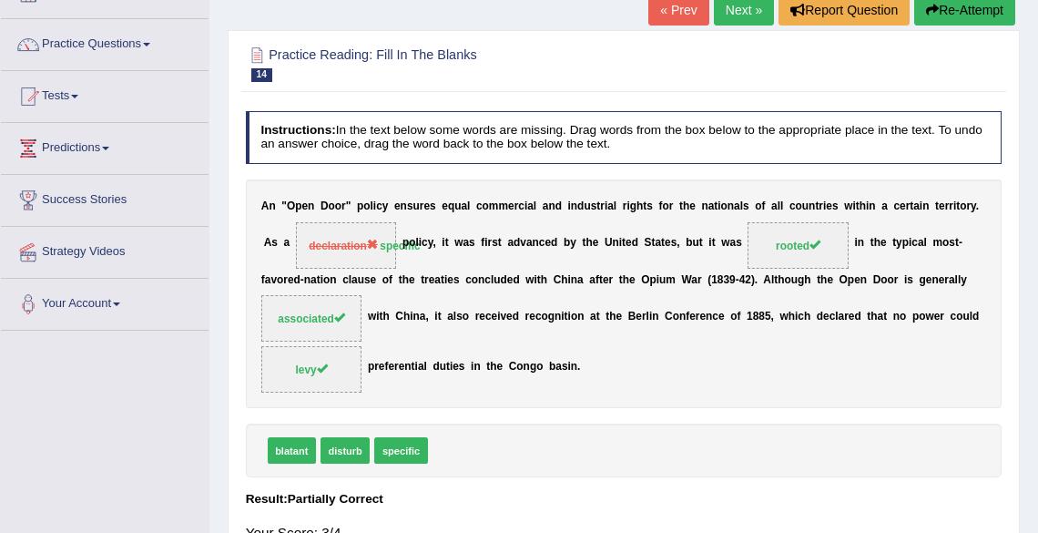
scroll to position [0, 0]
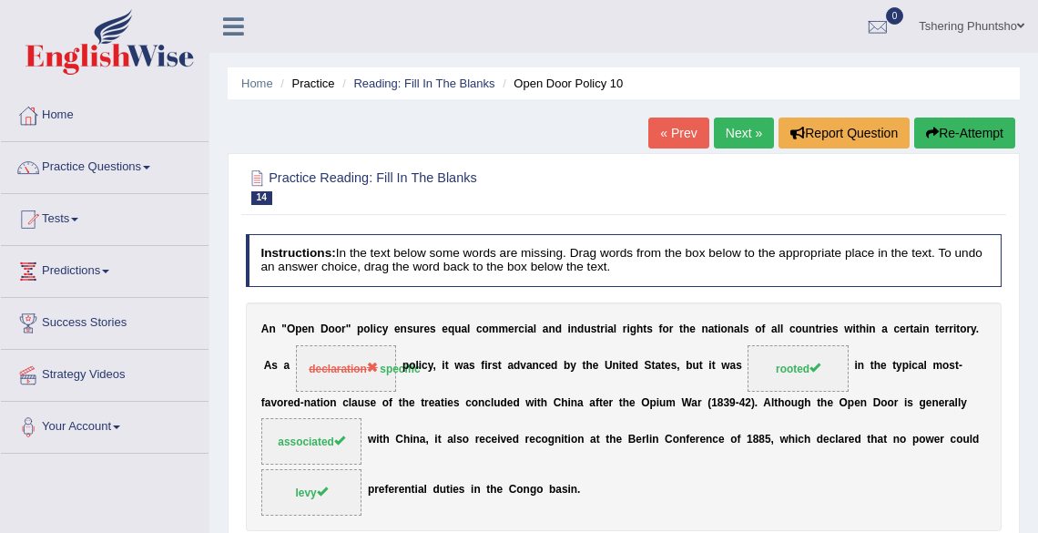
click at [738, 127] on link "Next »" at bounding box center [744, 132] width 60 height 31
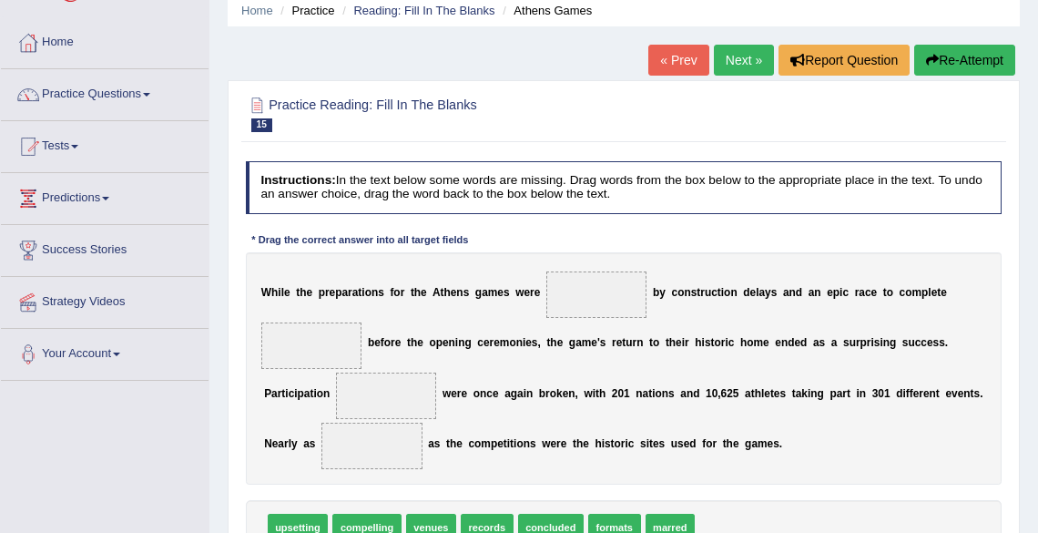
scroll to position [146, 0]
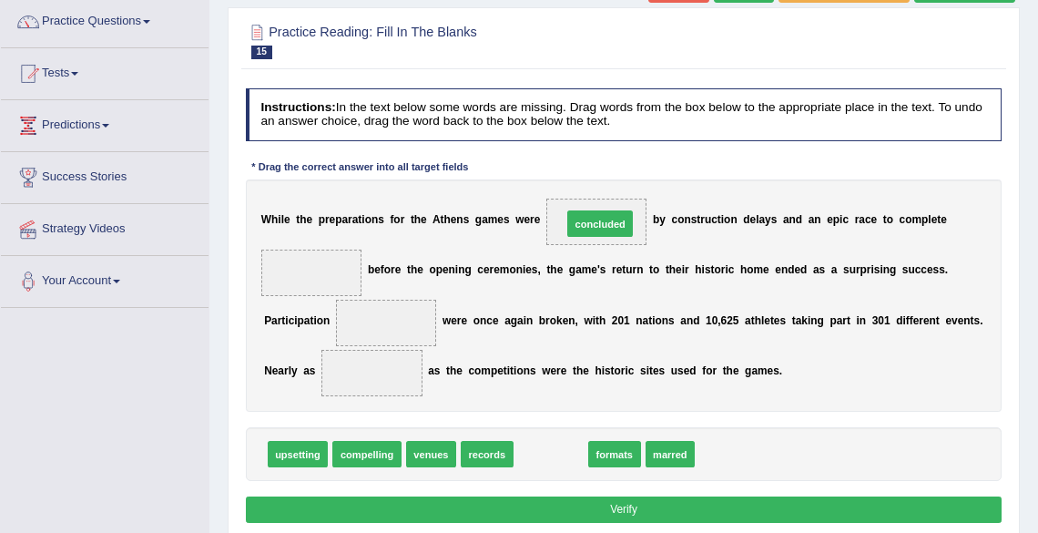
drag, startPoint x: 550, startPoint y: 458, endPoint x: 607, endPoint y: 186, distance: 278.1
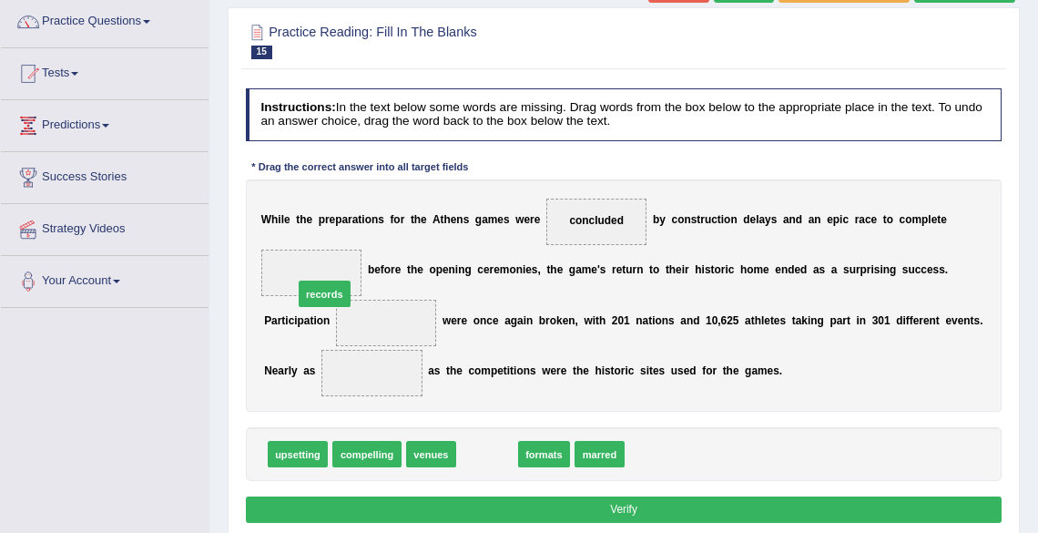
drag, startPoint x: 495, startPoint y: 455, endPoint x: 304, endPoint y: 267, distance: 268.6
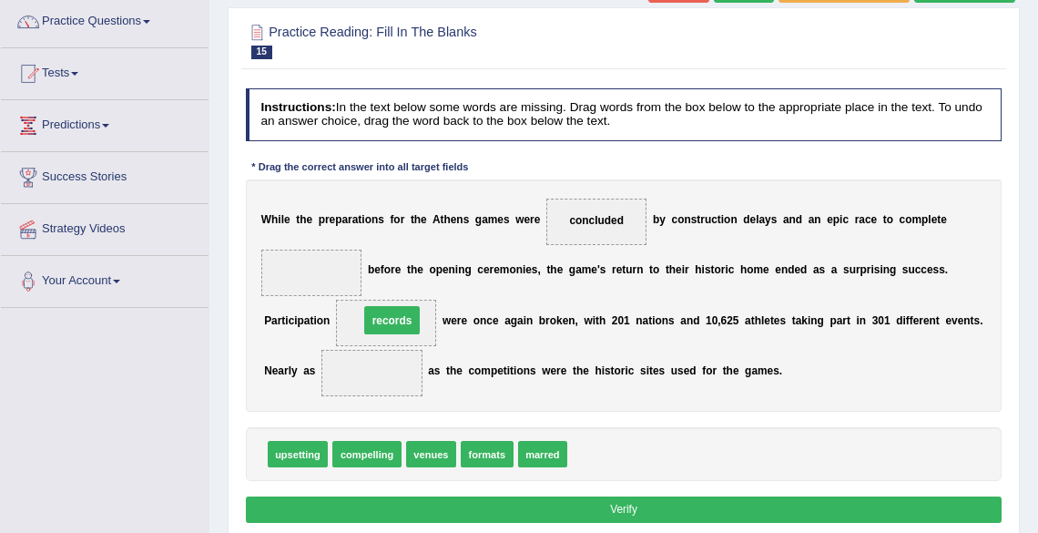
drag, startPoint x: 319, startPoint y: 271, endPoint x: 413, endPoint y: 330, distance: 110.4
drag, startPoint x: 435, startPoint y: 455, endPoint x: 377, endPoint y: 366, distance: 106.6
drag, startPoint x: 545, startPoint y: 454, endPoint x: 372, endPoint y: 306, distance: 227.4
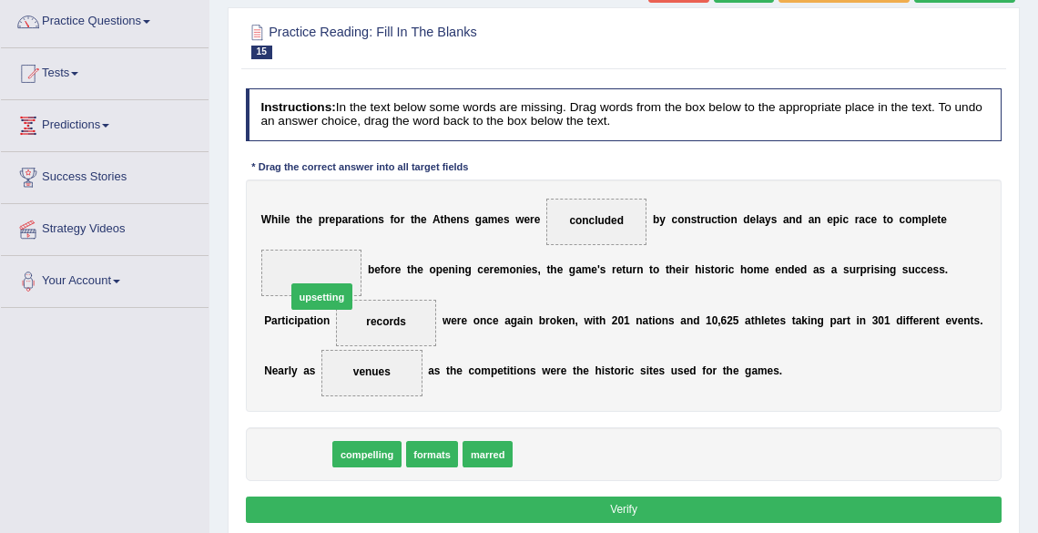
drag, startPoint x: 301, startPoint y: 454, endPoint x: 322, endPoint y: 245, distance: 210.5
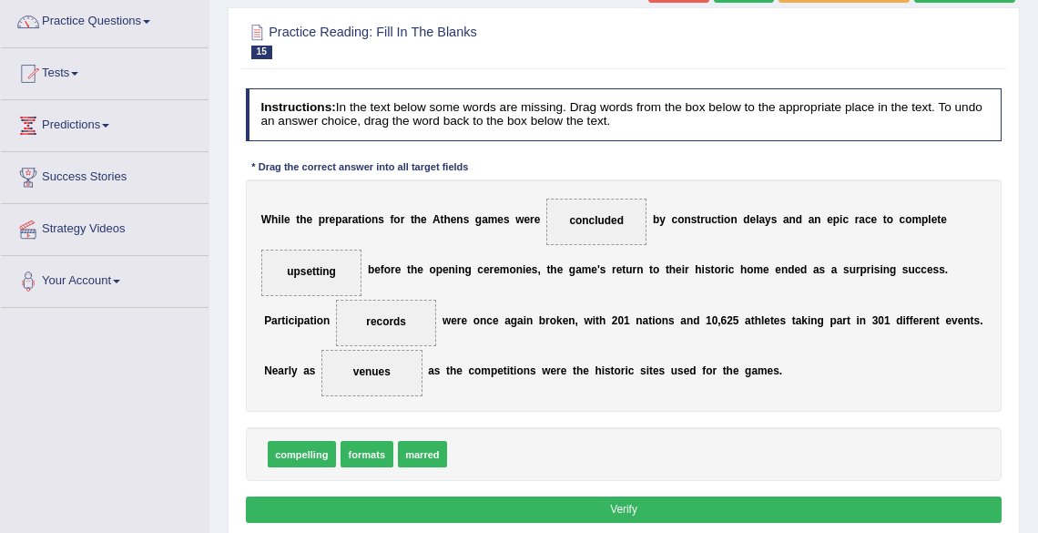
click at [608, 514] on button "Verify" at bounding box center [624, 509] width 757 height 26
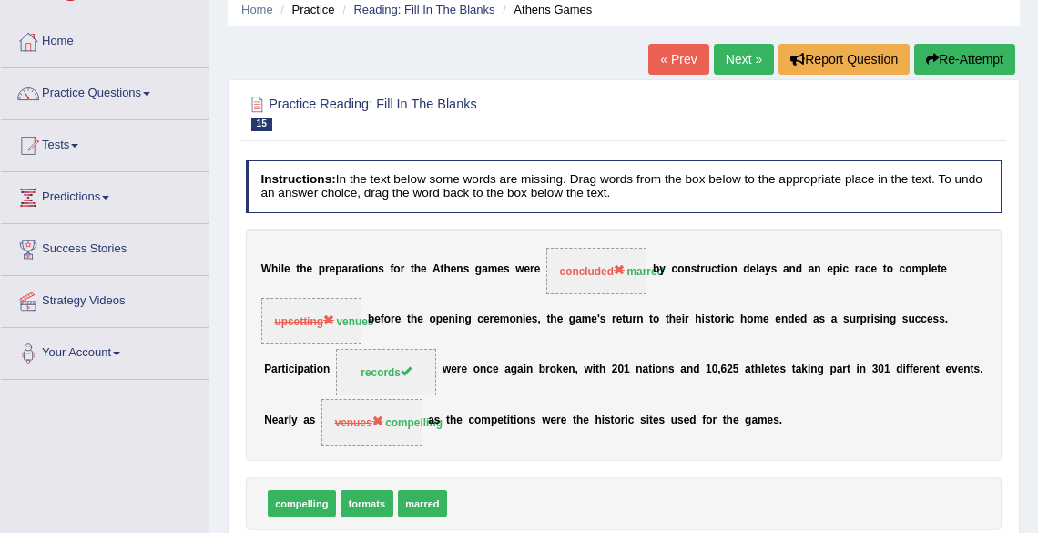
scroll to position [73, 0]
click at [948, 65] on button "Re-Attempt" at bounding box center [964, 60] width 101 height 31
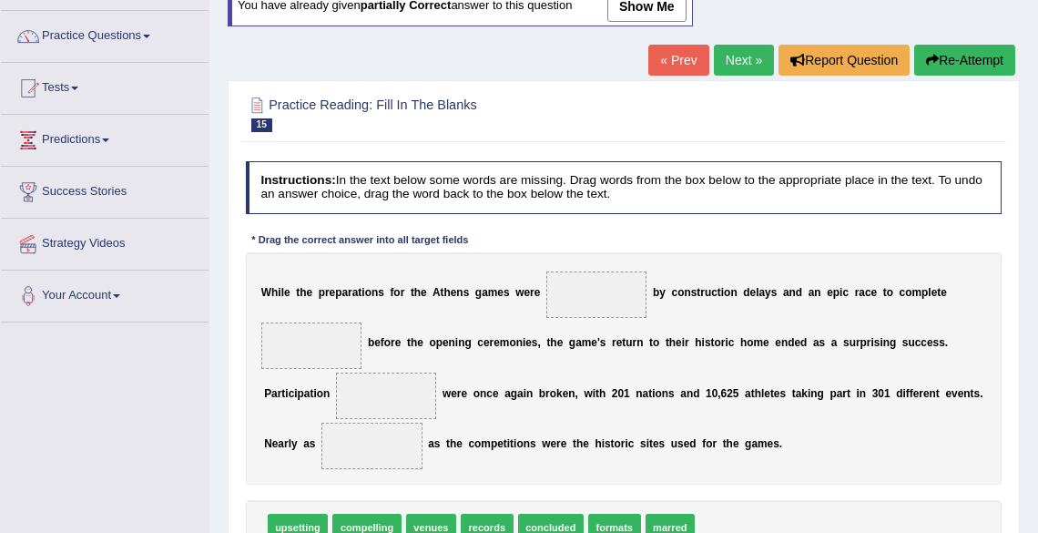
scroll to position [219, 0]
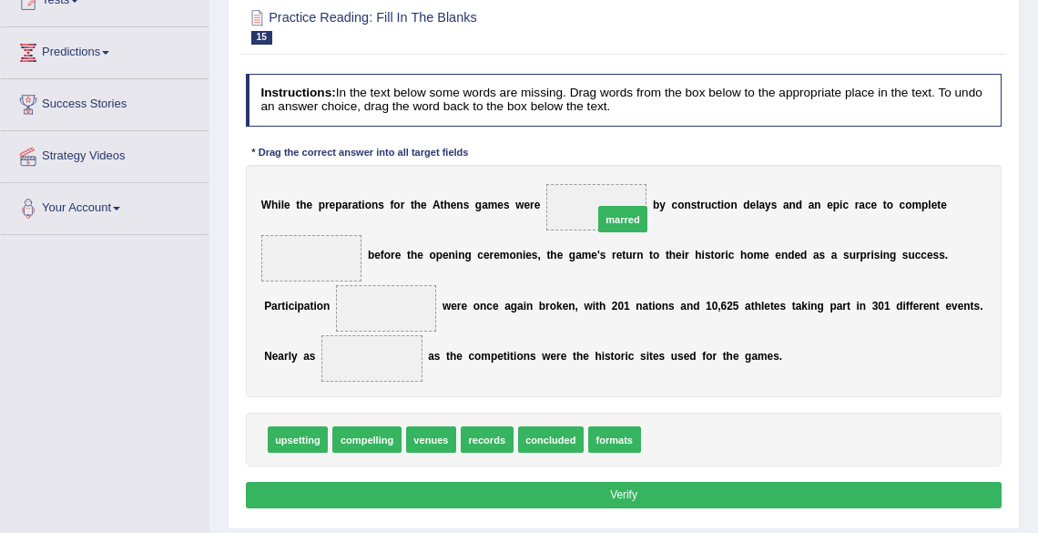
drag, startPoint x: 673, startPoint y: 441, endPoint x: 616, endPoint y: 180, distance: 266.7
drag, startPoint x: 431, startPoint y: 435, endPoint x: 294, endPoint y: 228, distance: 248.6
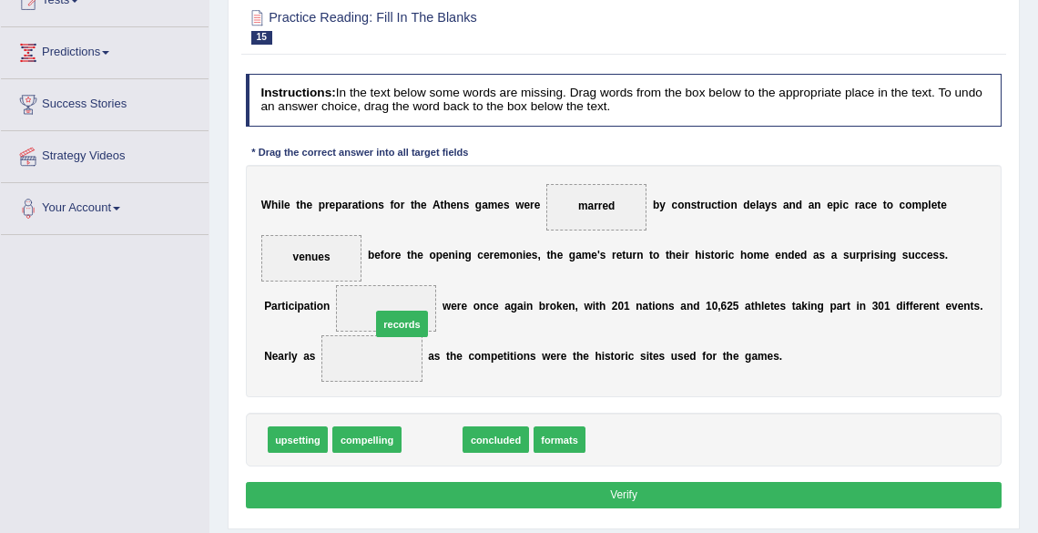
drag, startPoint x: 426, startPoint y: 438, endPoint x: 390, endPoint y: 299, distance: 144.0
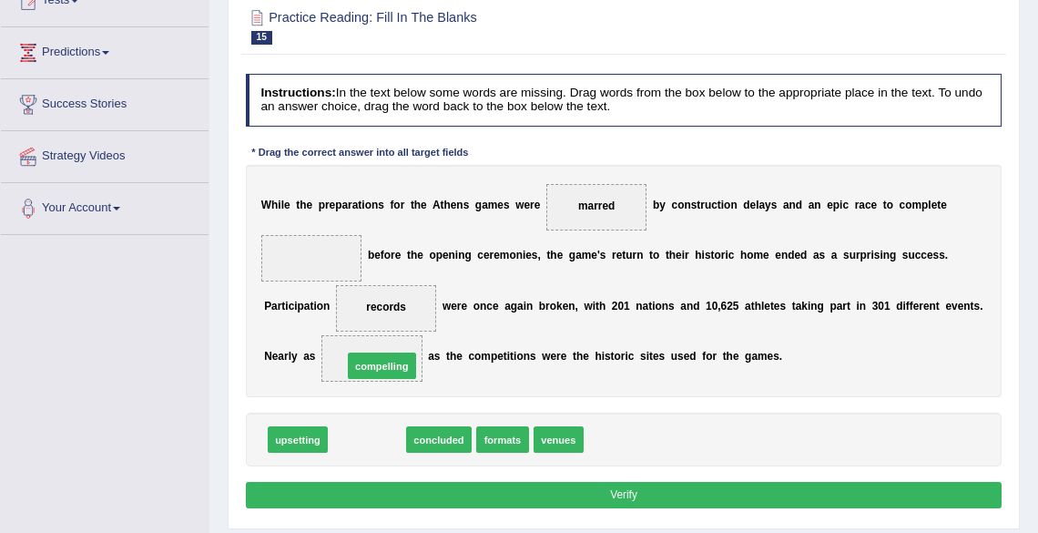
drag, startPoint x: 379, startPoint y: 437, endPoint x: 394, endPoint y: 353, distance: 85.2
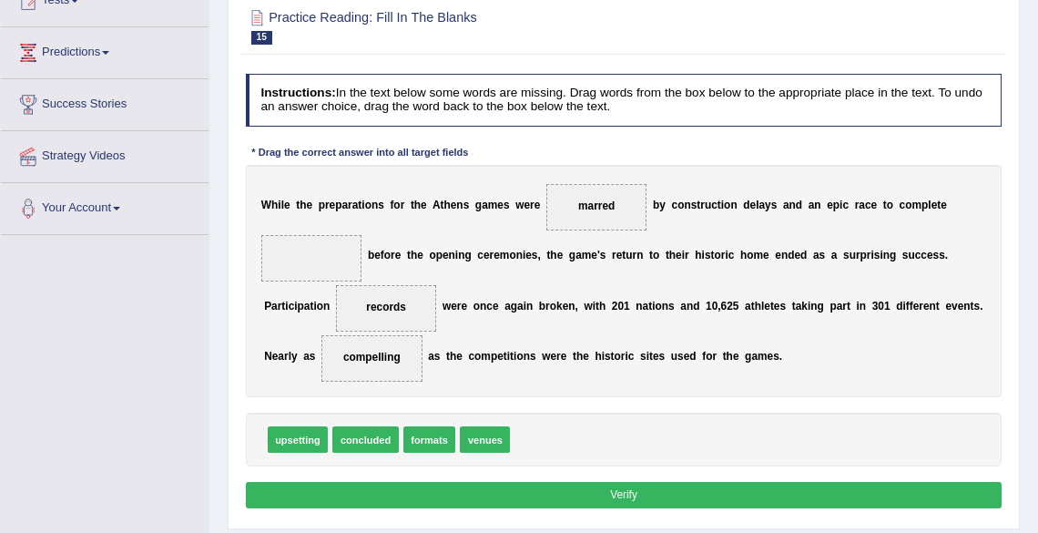
click at [568, 489] on button "Verify" at bounding box center [624, 495] width 757 height 26
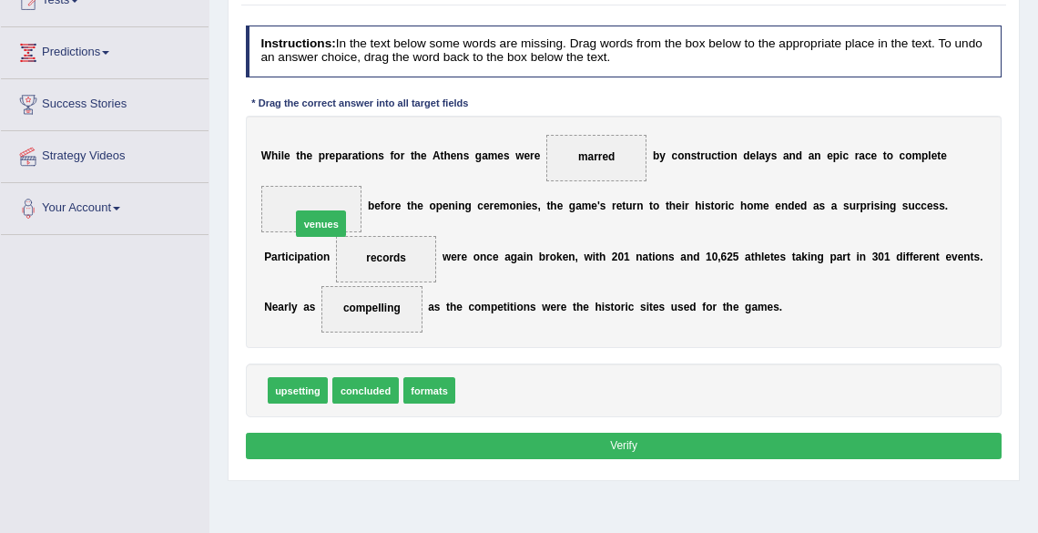
drag, startPoint x: 481, startPoint y: 386, endPoint x: 285, endPoint y: 172, distance: 290.1
click at [610, 444] on button "Verify" at bounding box center [624, 446] width 757 height 26
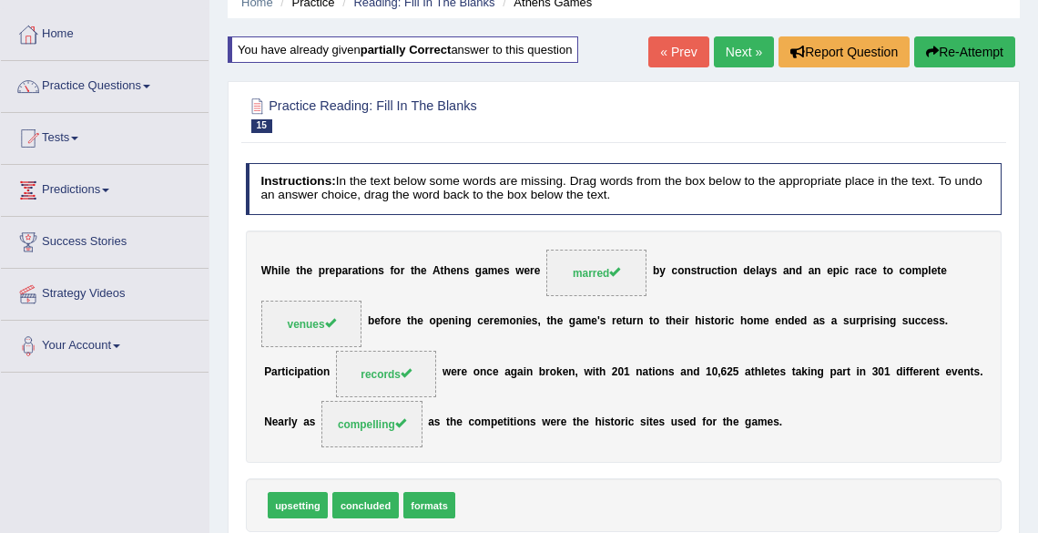
scroll to position [0, 0]
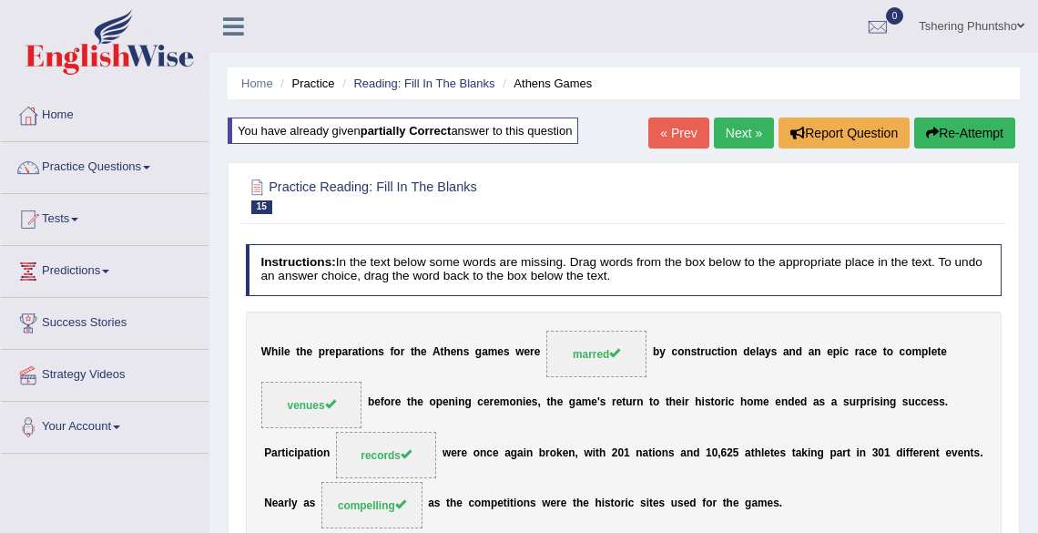
click at [979, 22] on link "Tshering Phuntsho" at bounding box center [971, 23] width 133 height 47
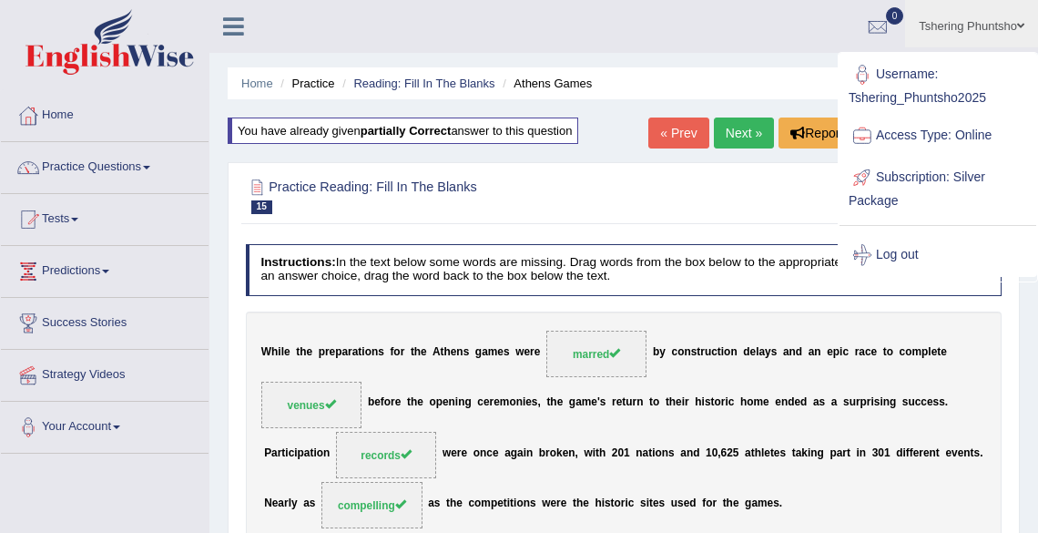
click at [898, 256] on link "Log out" at bounding box center [938, 255] width 197 height 42
